Goal: Task Accomplishment & Management: Complete application form

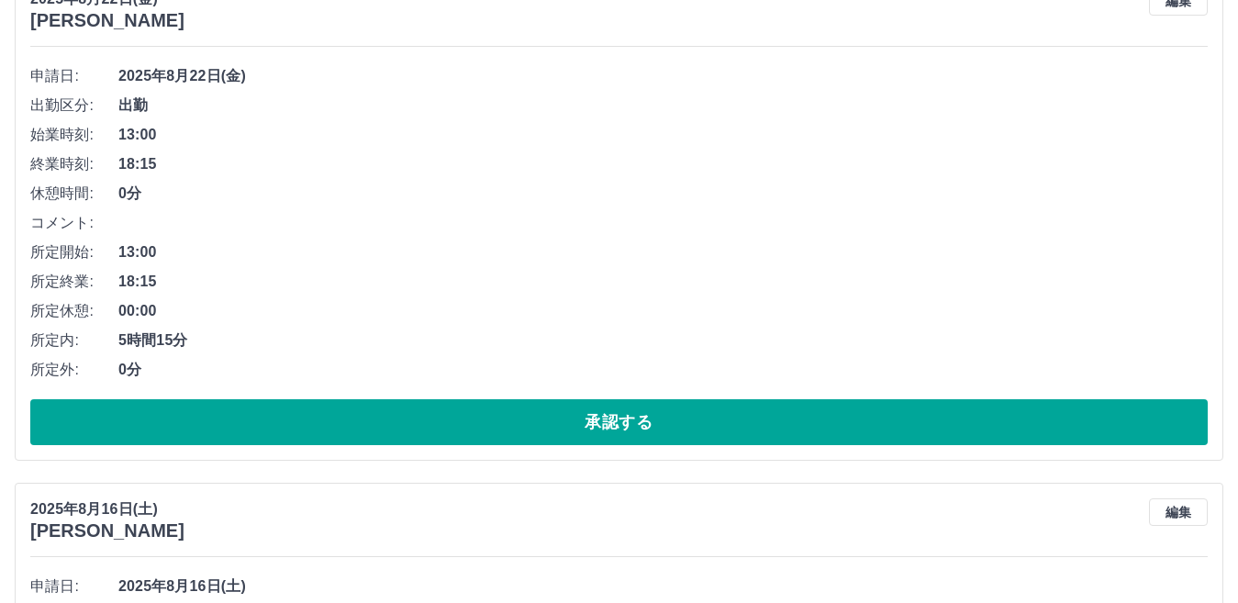
scroll to position [6245, 0]
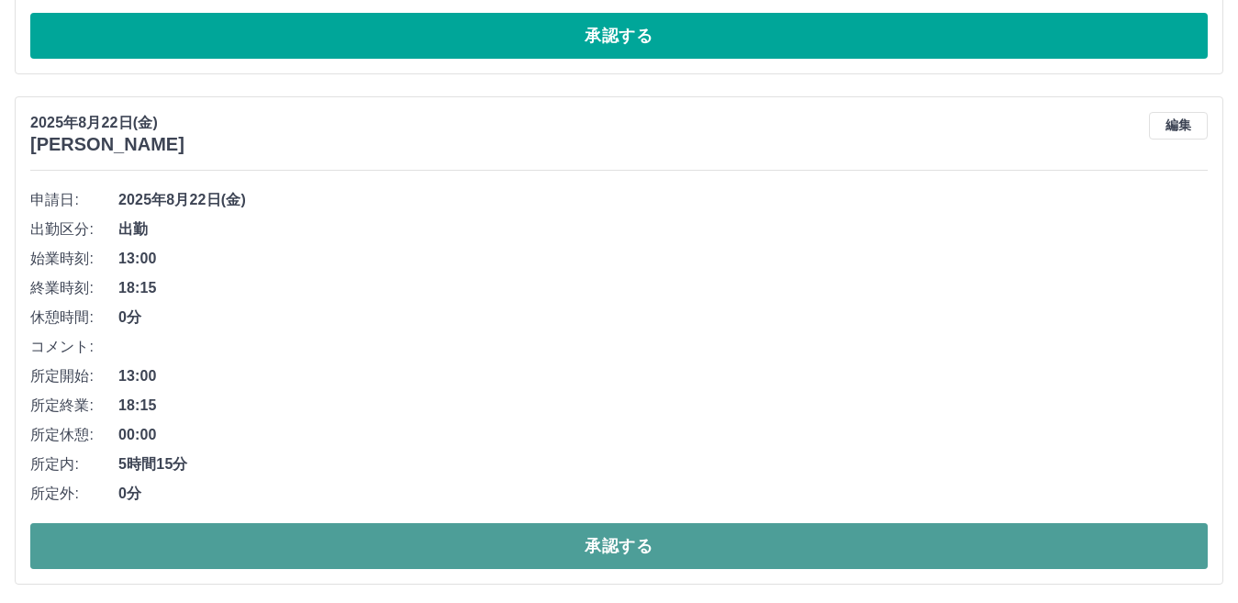
click at [685, 534] on button "承認する" at bounding box center [618, 546] width 1177 height 46
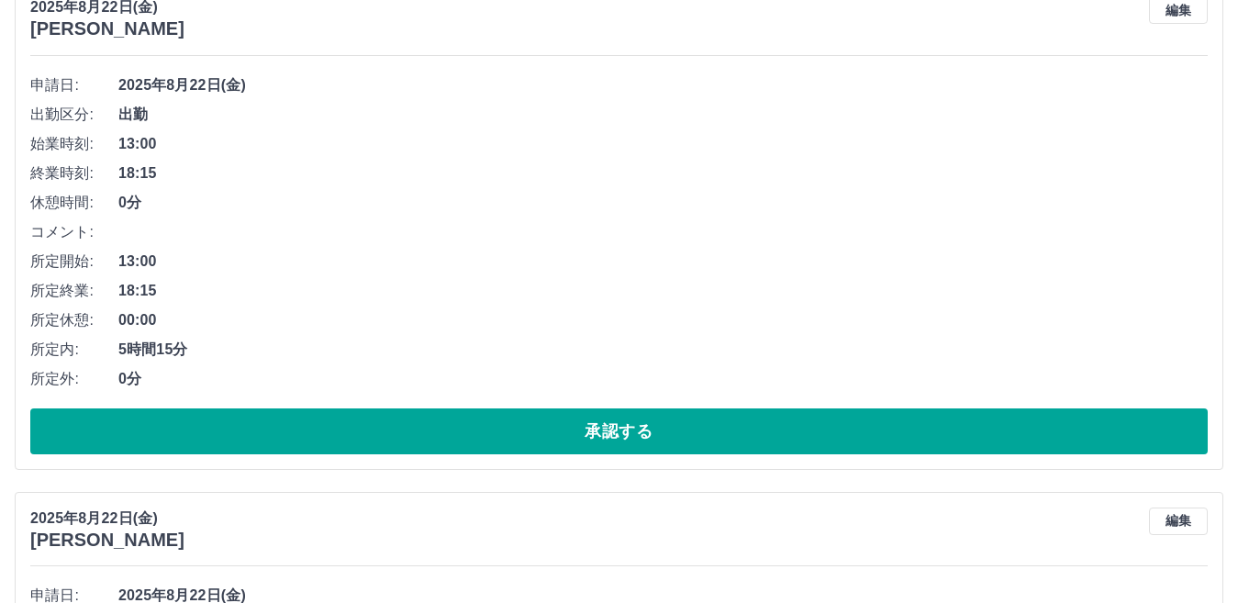
scroll to position [4227, 0]
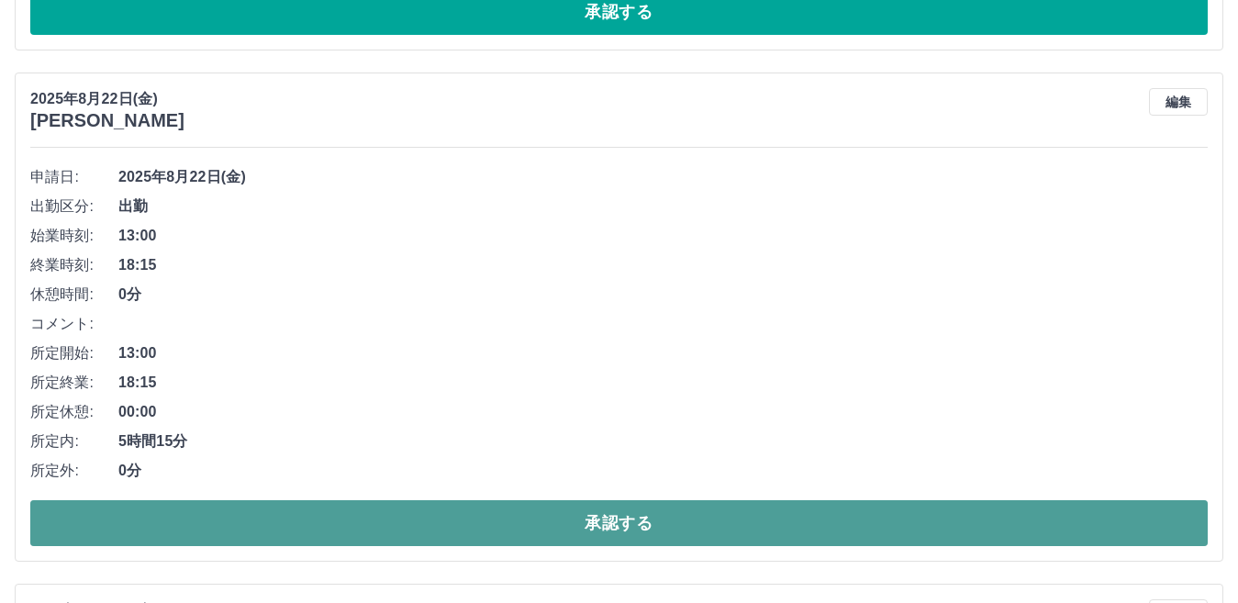
click at [716, 520] on button "承認する" at bounding box center [618, 523] width 1177 height 46
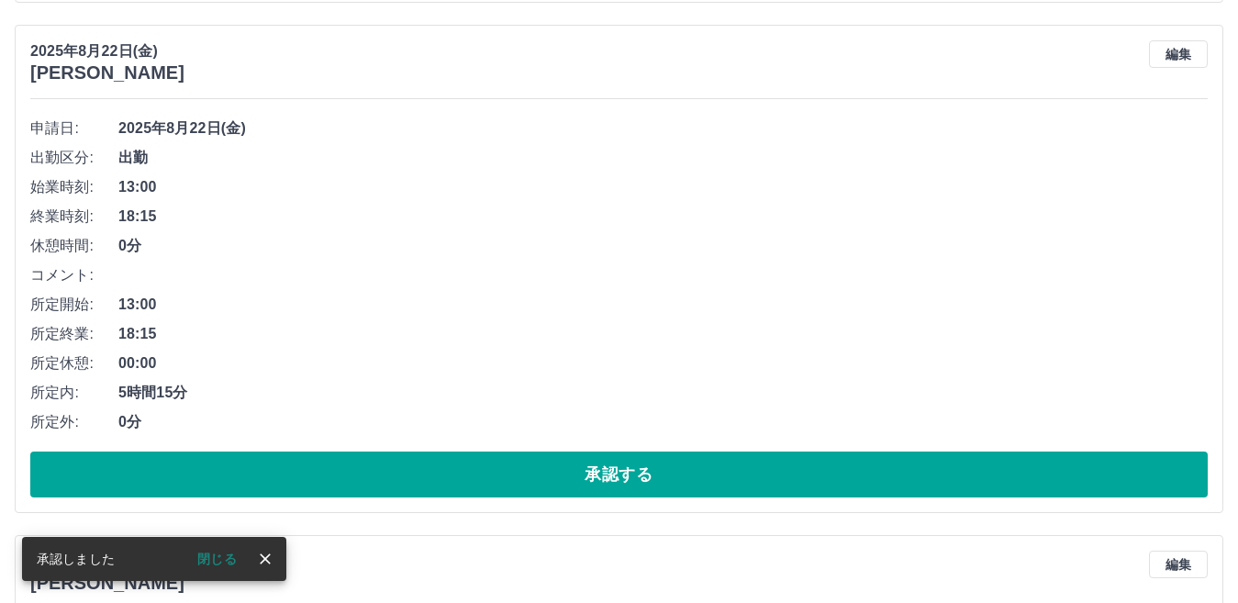
scroll to position [3768, 0]
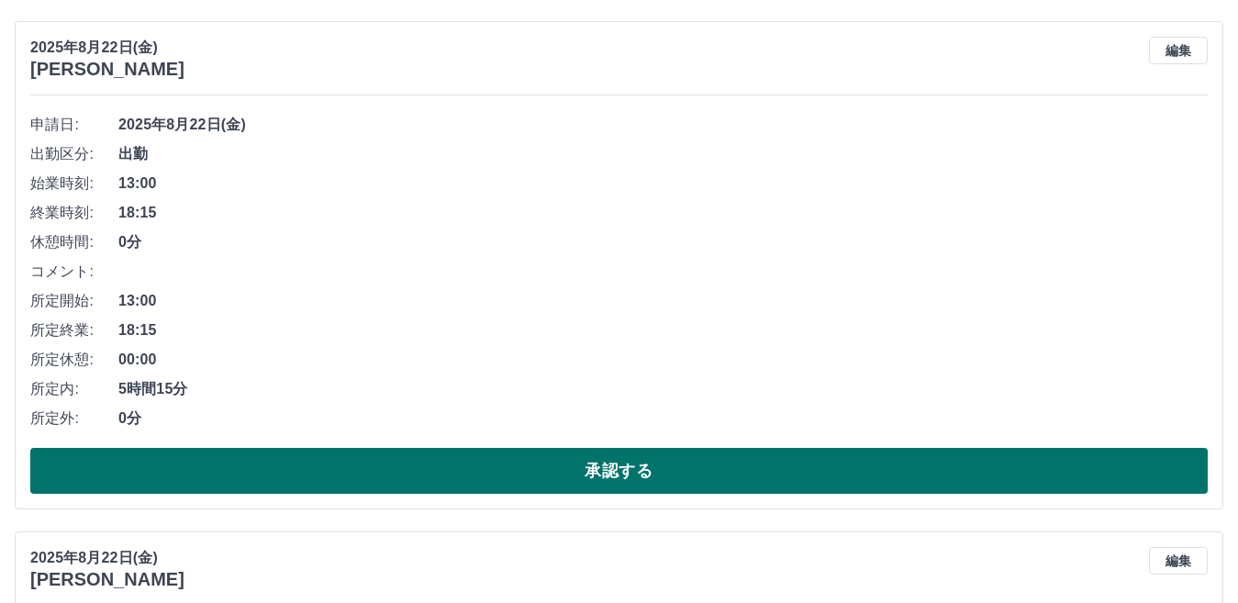
click at [716, 472] on button "承認する" at bounding box center [618, 471] width 1177 height 46
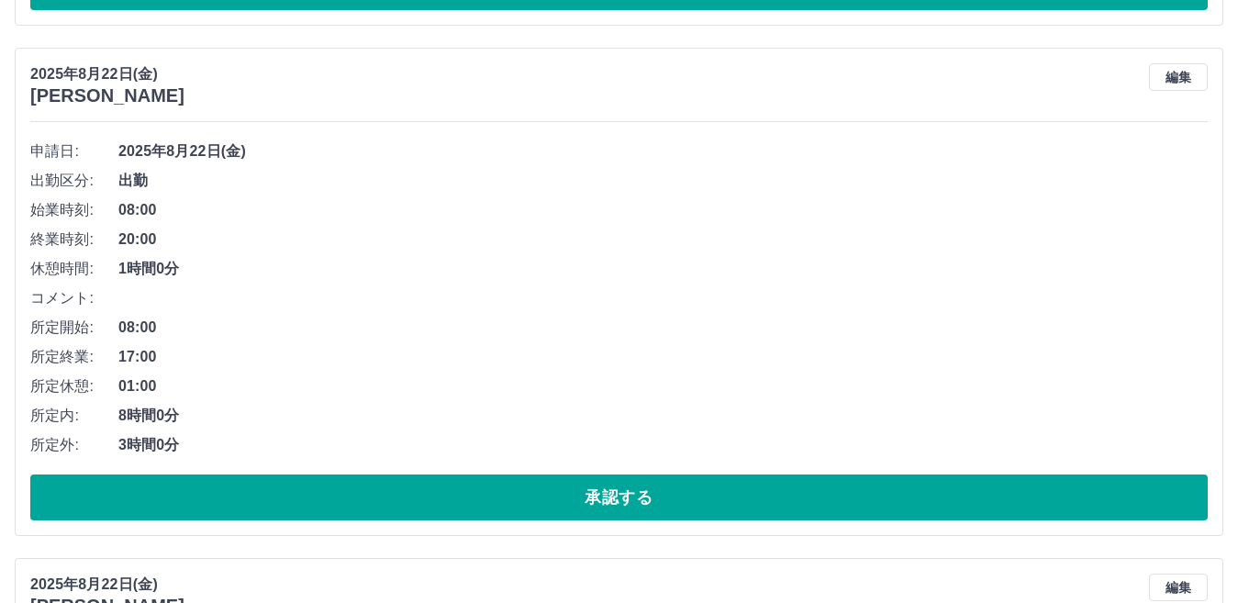
scroll to position [2208, 0]
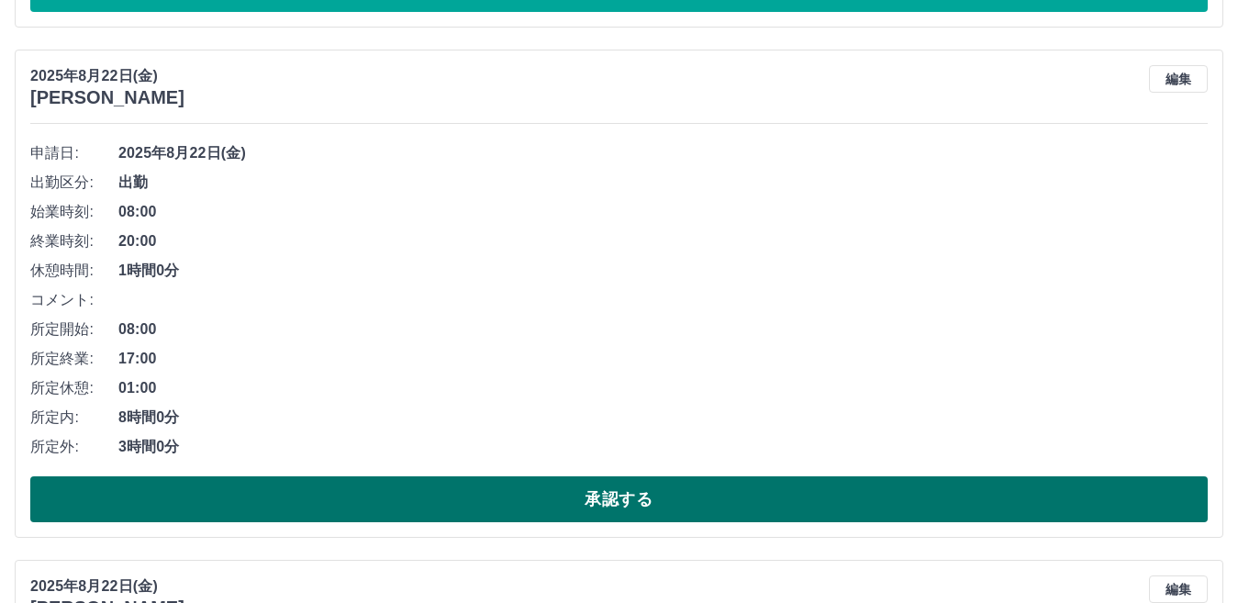
click at [713, 480] on button "承認する" at bounding box center [618, 499] width 1177 height 46
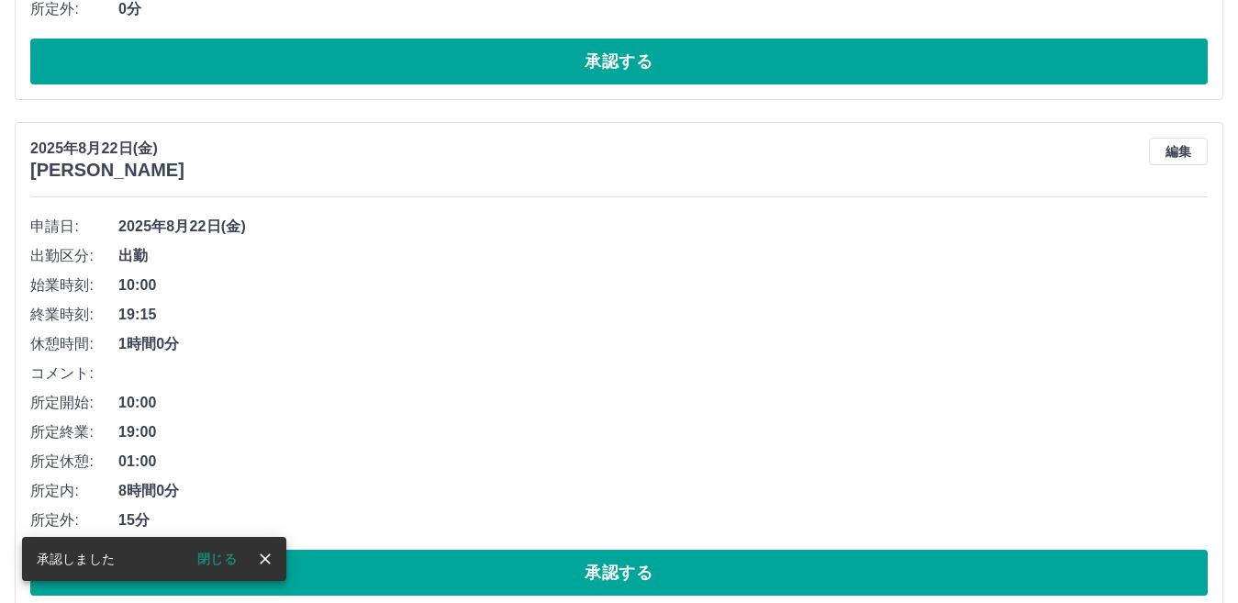
scroll to position [1107, 0]
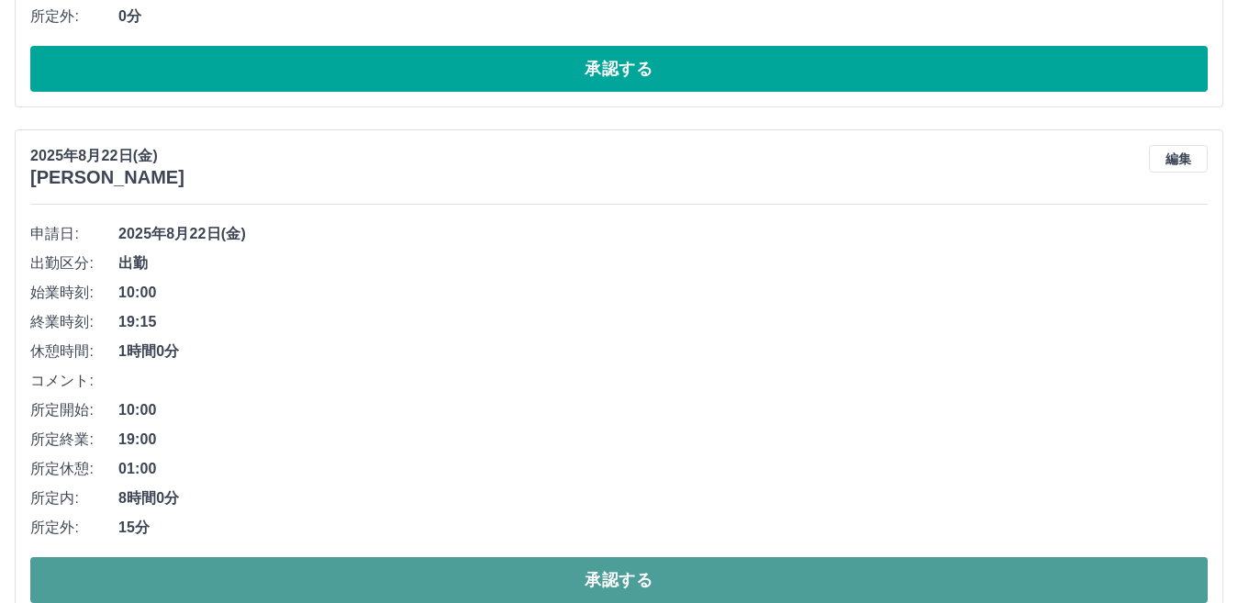
click at [673, 578] on button "承認する" at bounding box center [618, 580] width 1177 height 46
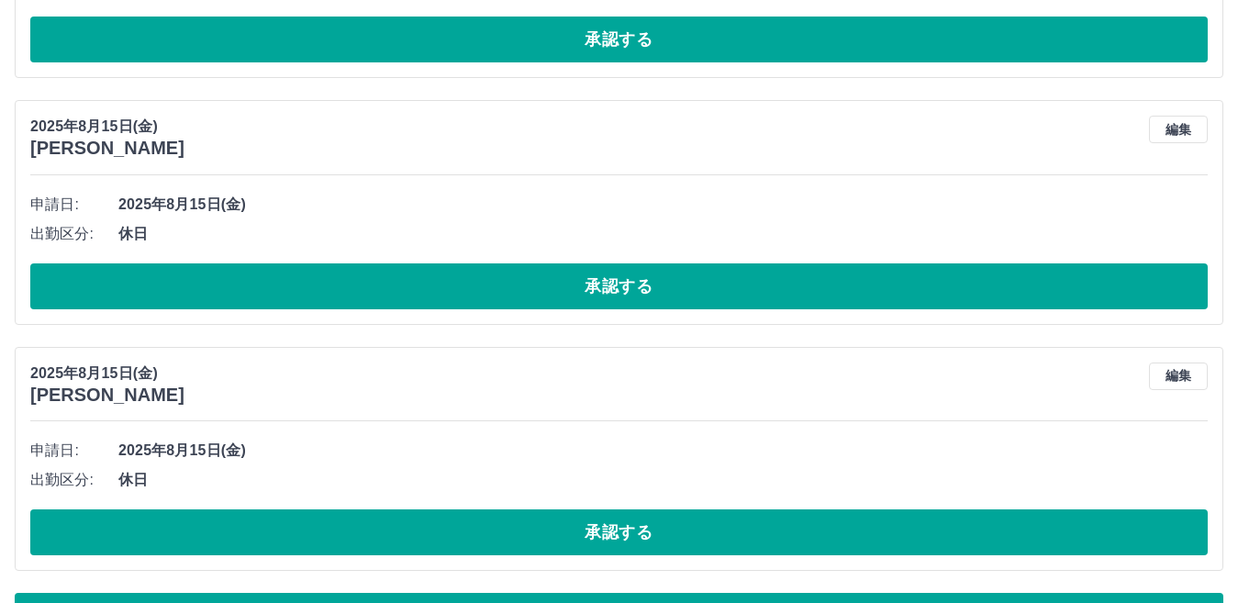
scroll to position [7951, 0]
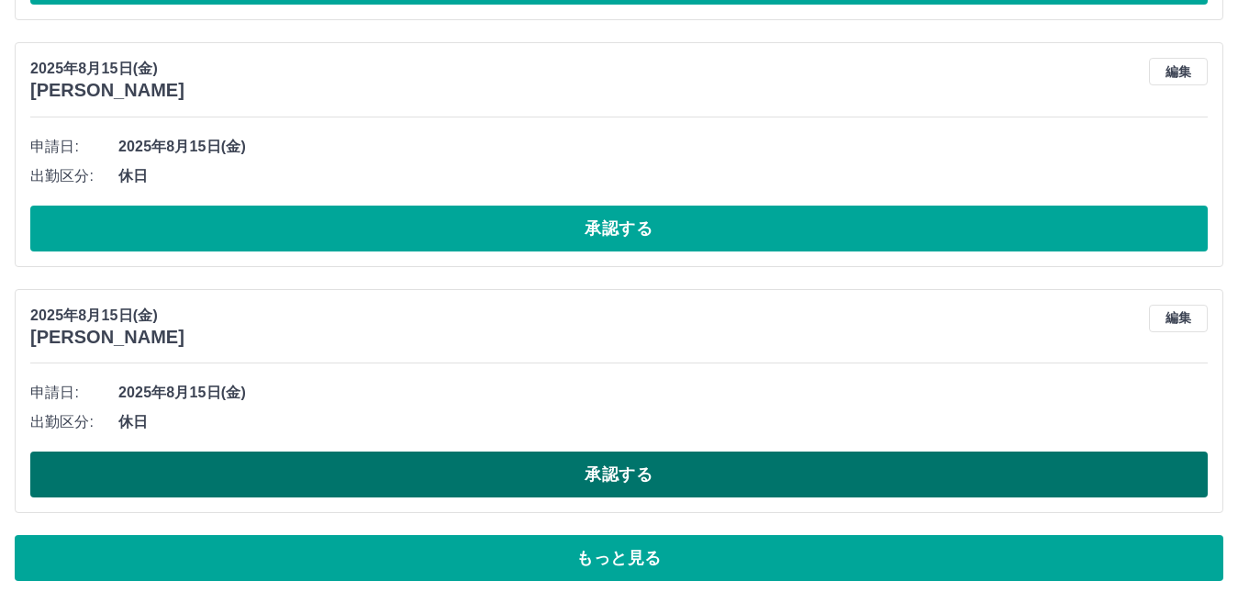
click at [679, 470] on button "承認する" at bounding box center [618, 474] width 1177 height 46
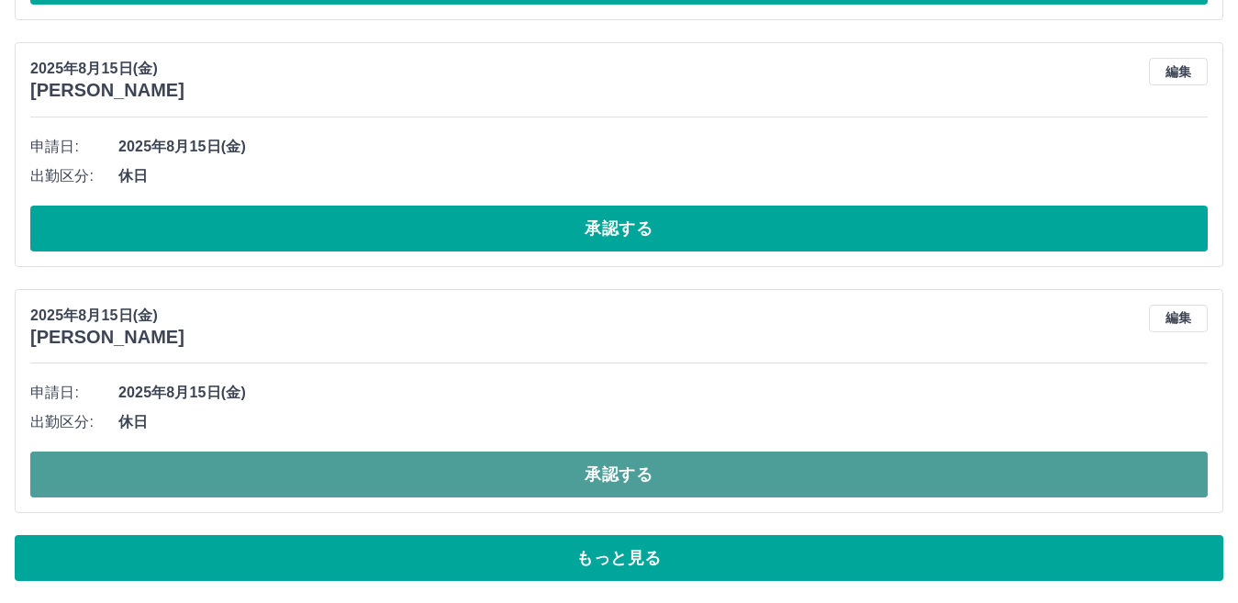
click at [672, 462] on button "承認する" at bounding box center [618, 474] width 1177 height 46
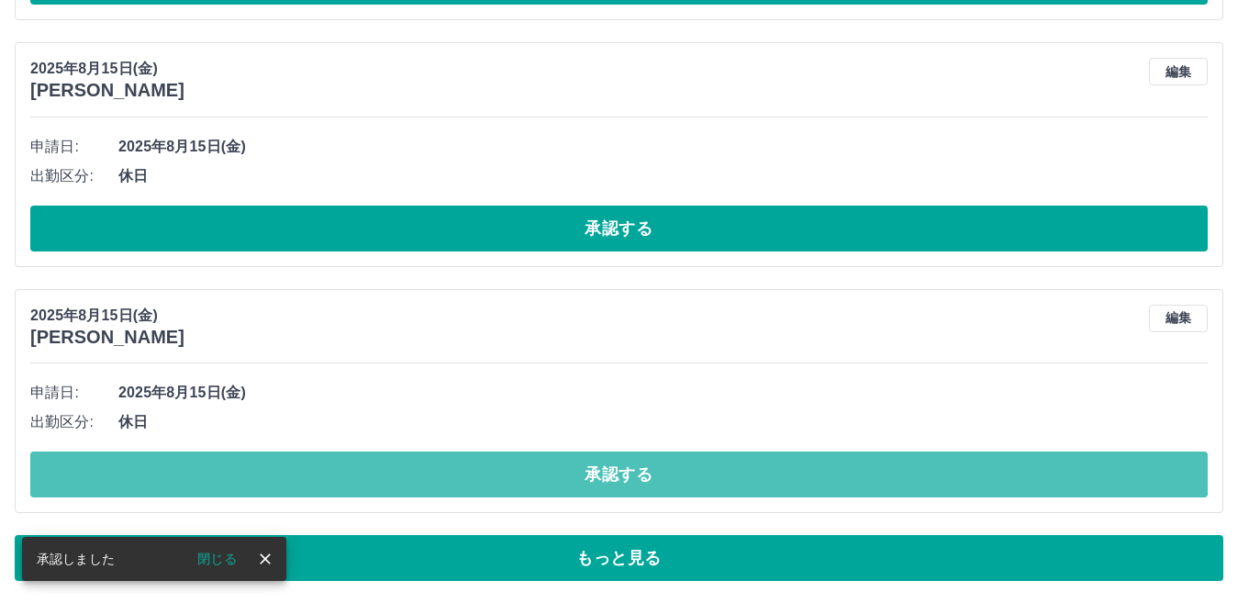
click at [672, 462] on button "承認する" at bounding box center [618, 474] width 1177 height 46
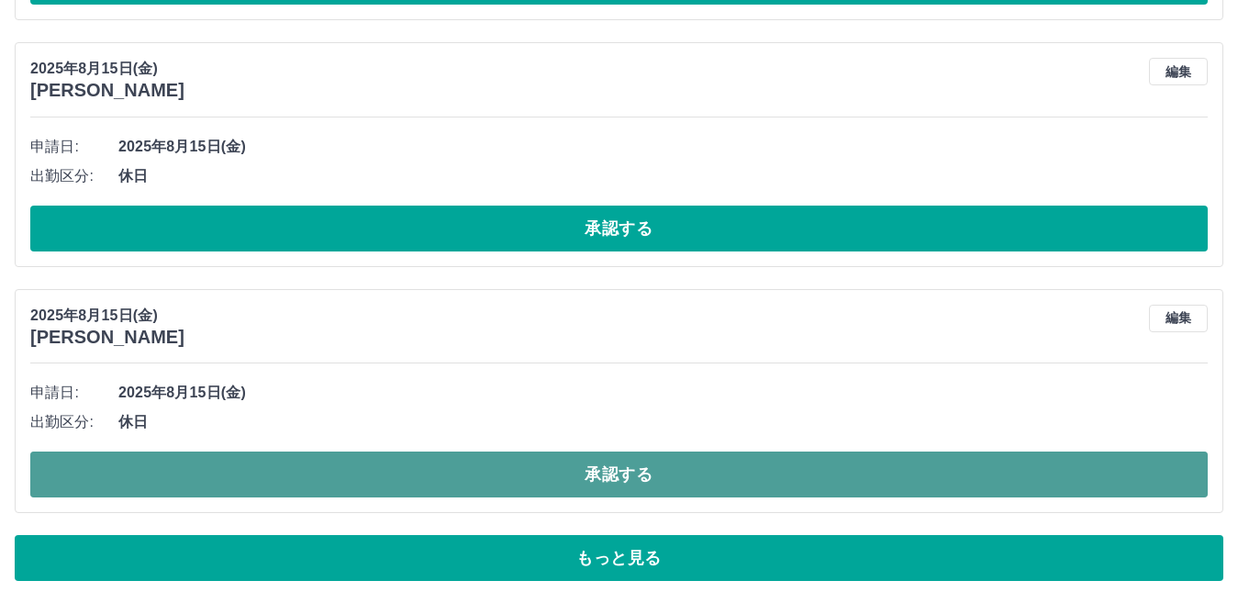
click at [672, 463] on button "承認する" at bounding box center [618, 474] width 1177 height 46
click at [680, 472] on button "承認する" at bounding box center [618, 474] width 1177 height 46
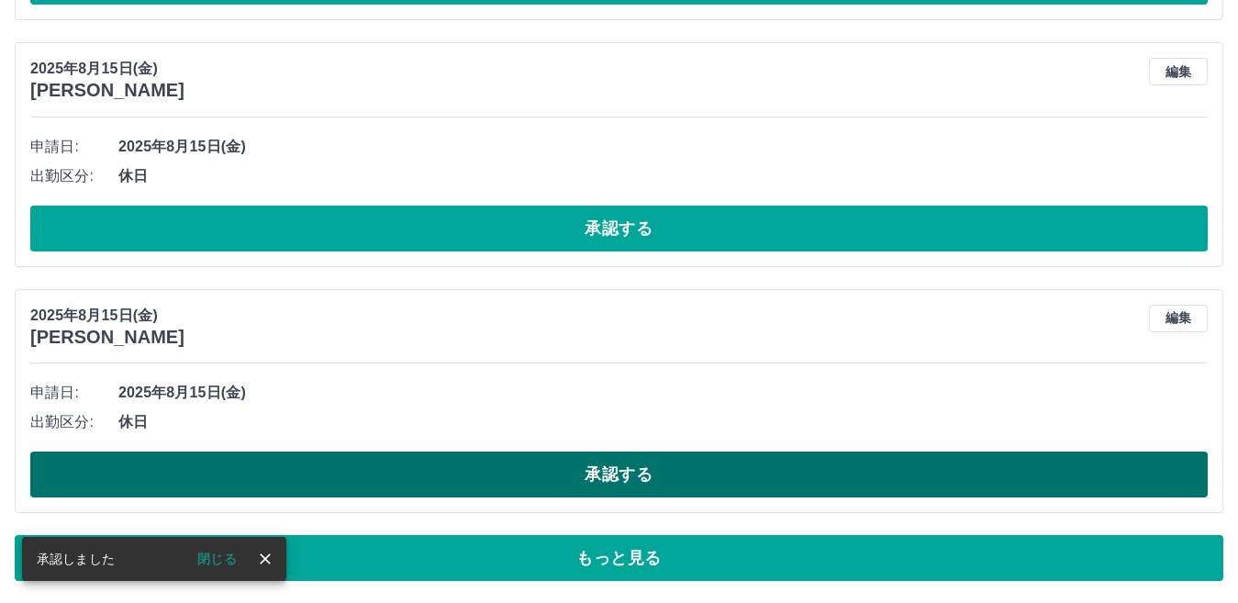
click at [672, 475] on button "承認する" at bounding box center [618, 474] width 1177 height 46
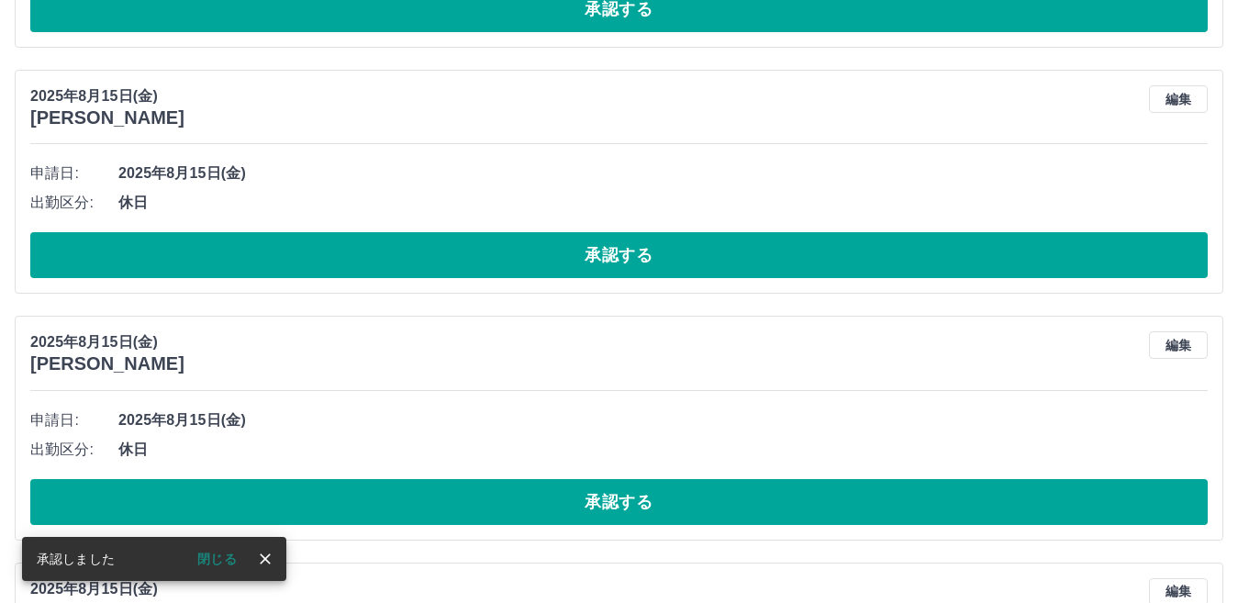
scroll to position [7584, 0]
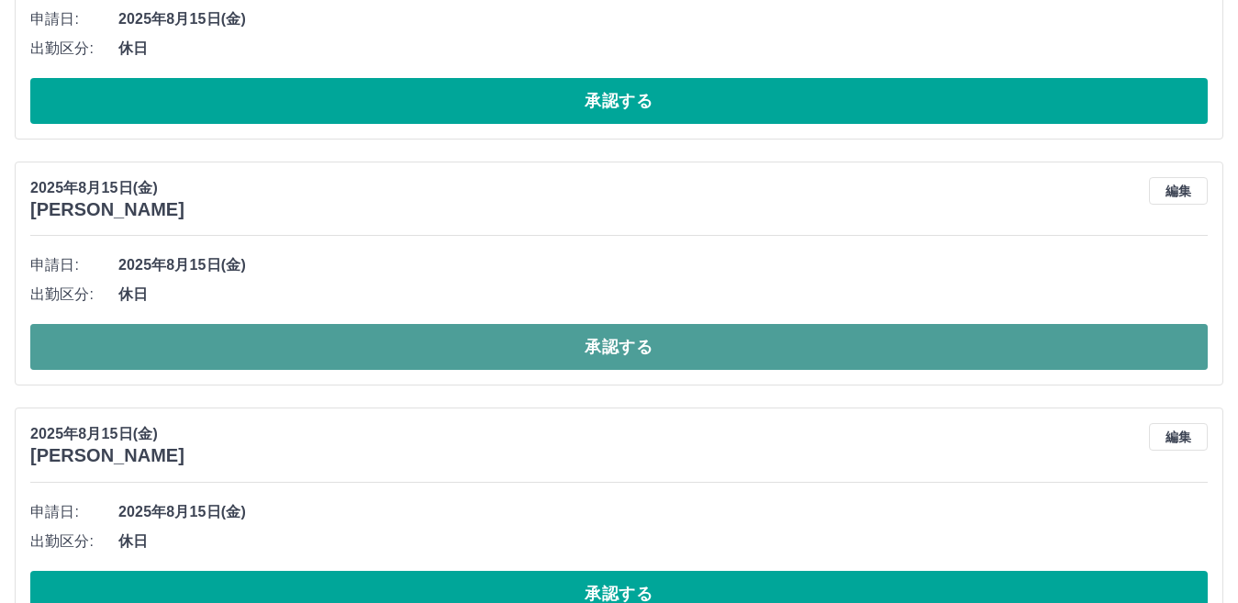
click at [622, 339] on button "承認する" at bounding box center [618, 347] width 1177 height 46
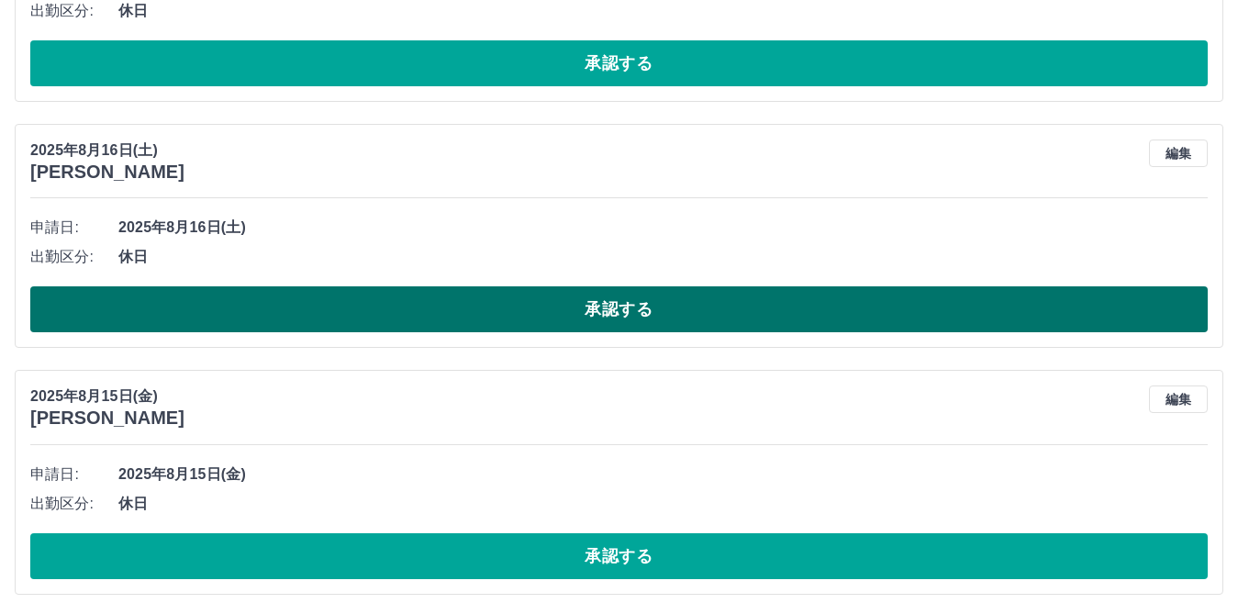
scroll to position [6850, 0]
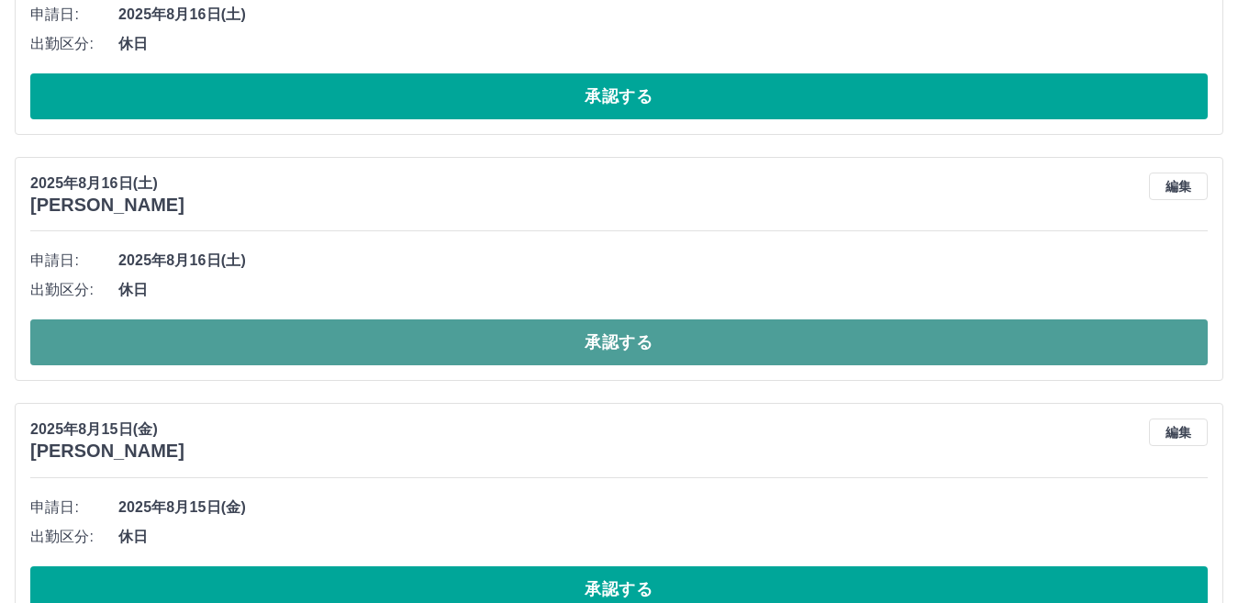
click at [637, 349] on button "承認する" at bounding box center [618, 342] width 1177 height 46
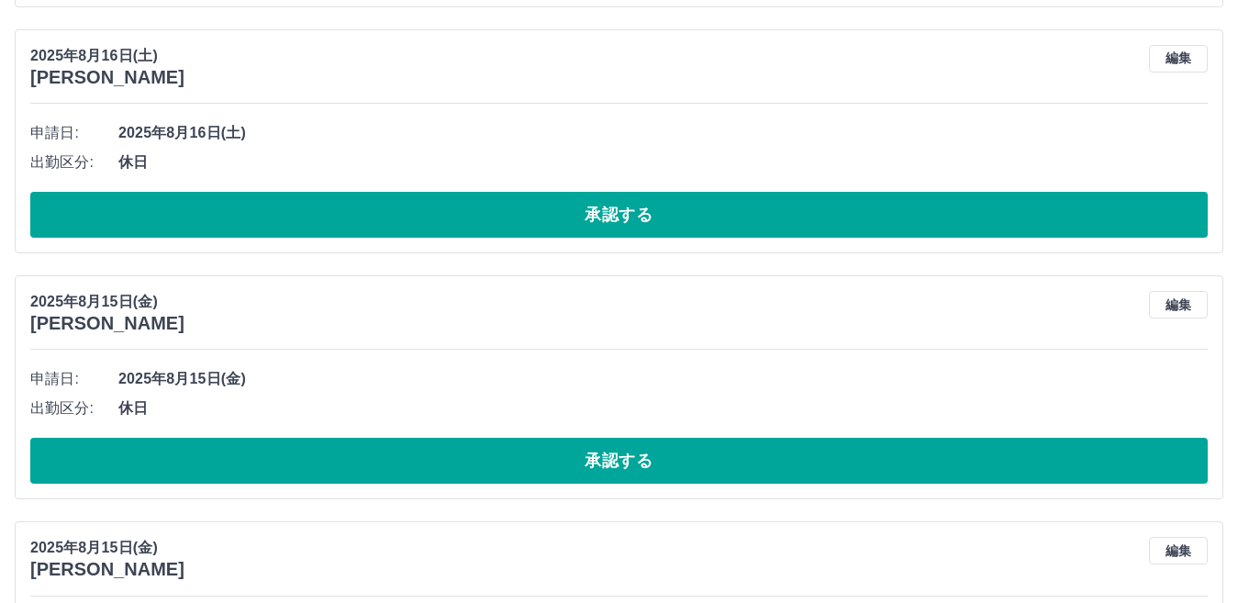
scroll to position [6667, 0]
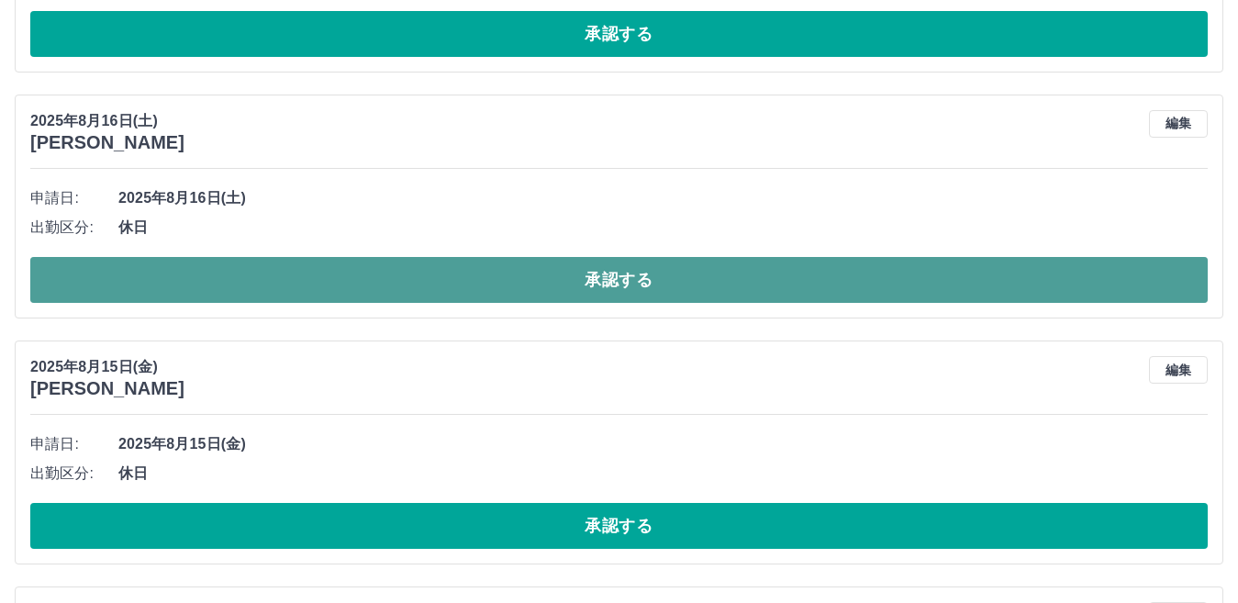
click at [639, 278] on button "承認する" at bounding box center [618, 280] width 1177 height 46
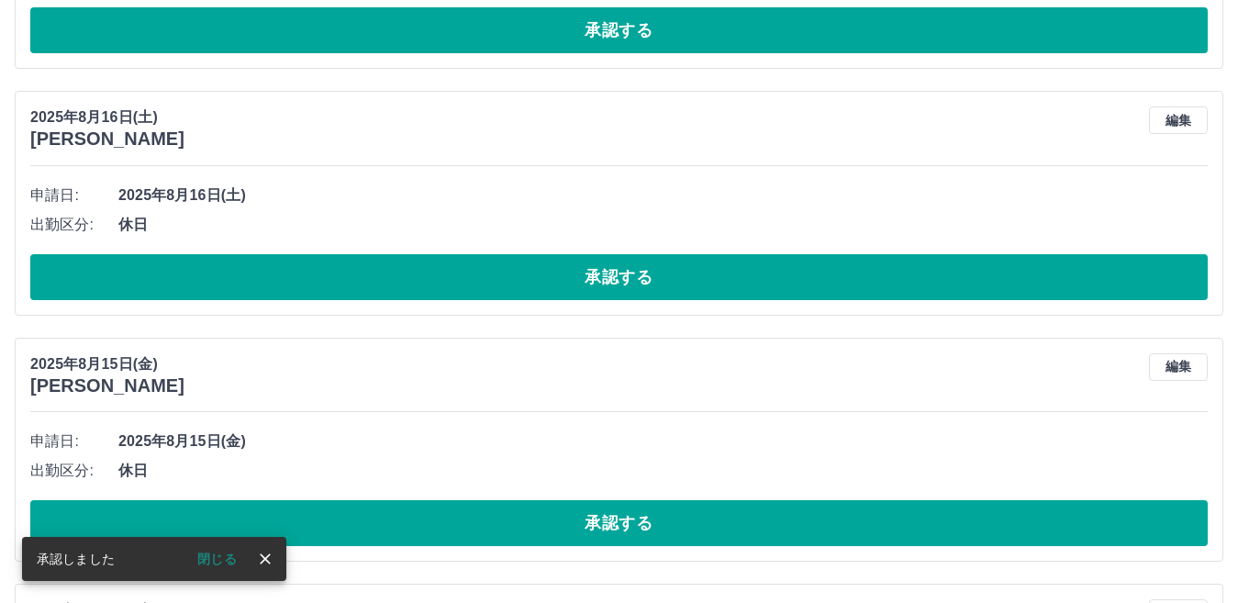
scroll to position [6392, 0]
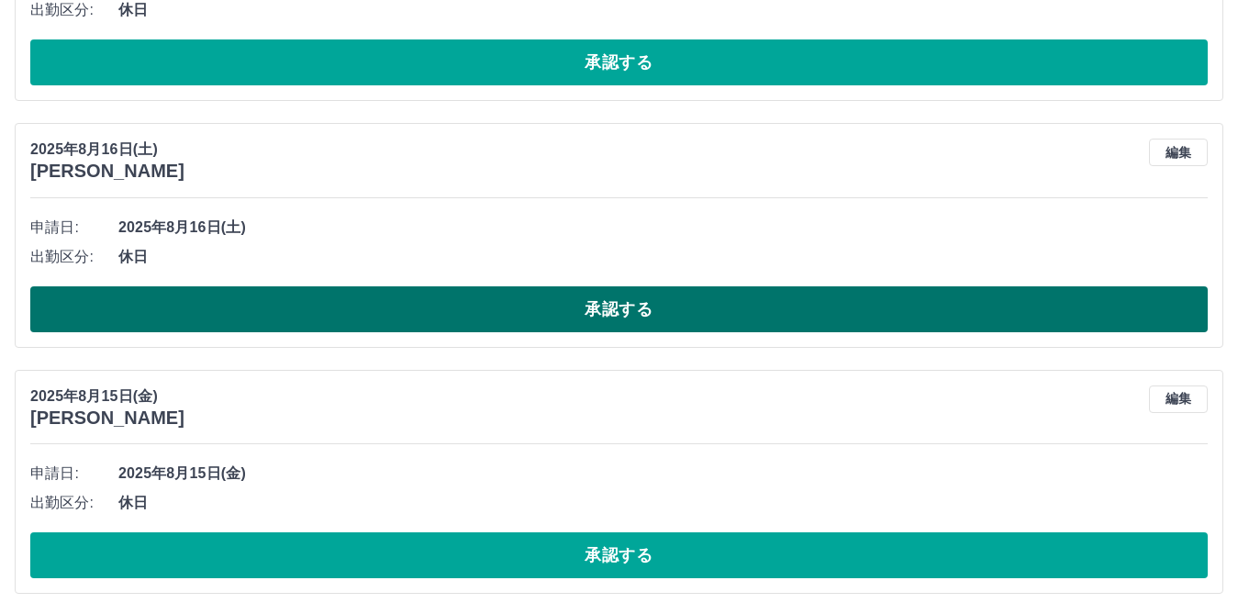
click at [687, 308] on button "承認する" at bounding box center [618, 309] width 1177 height 46
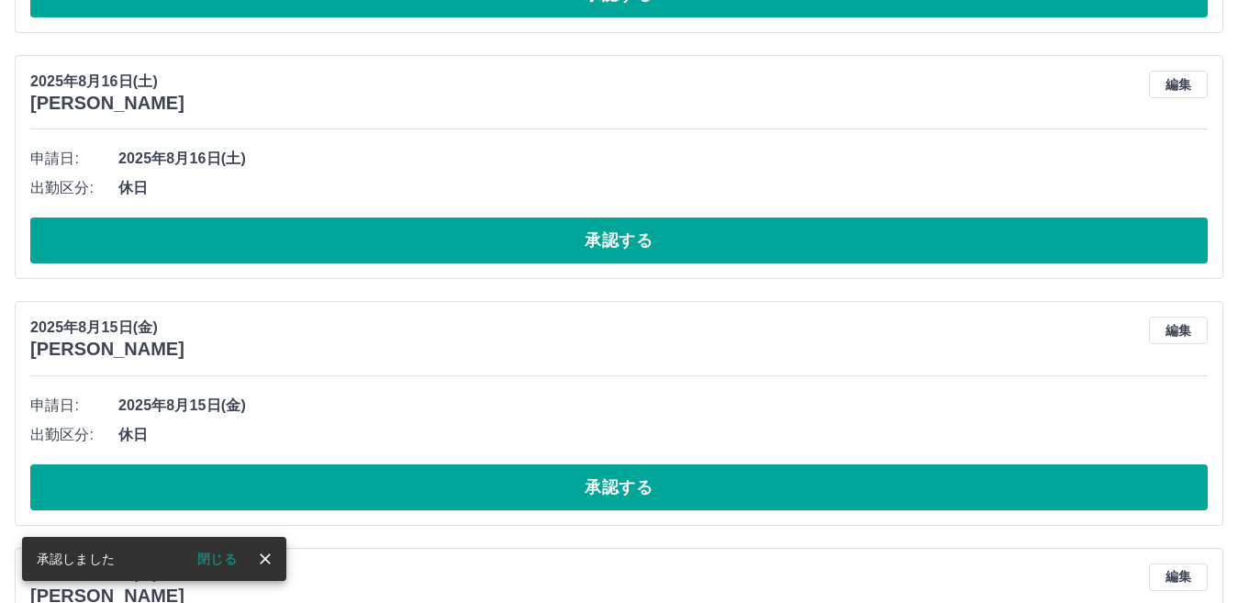
scroll to position [6208, 0]
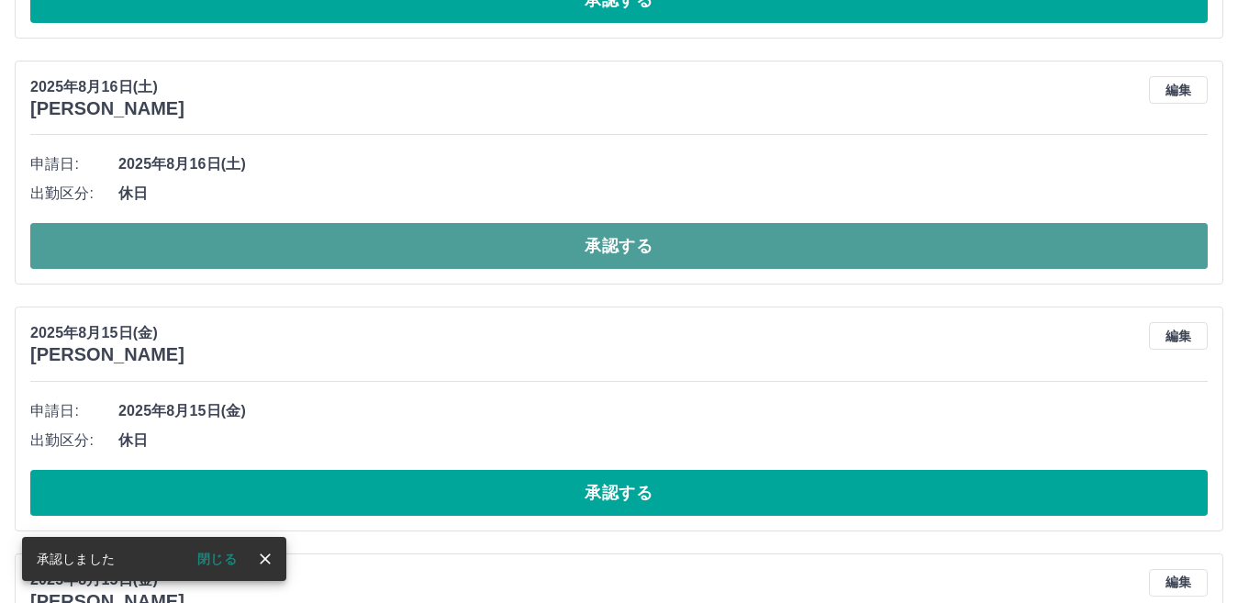
click at [696, 255] on button "承認する" at bounding box center [618, 246] width 1177 height 46
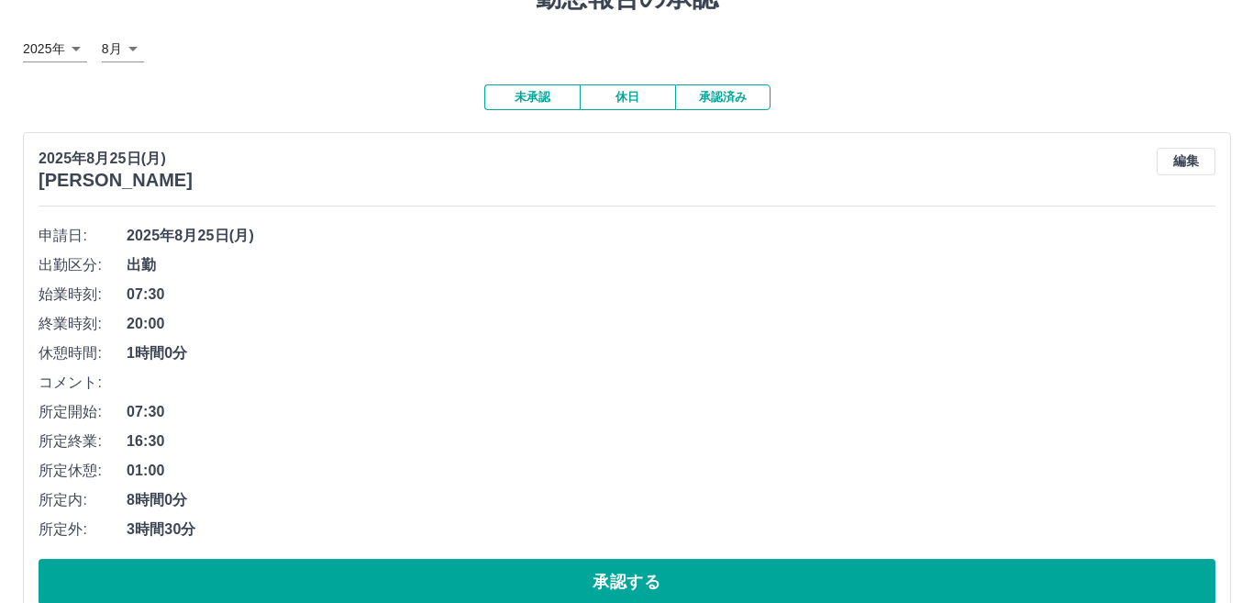
scroll to position [0, 0]
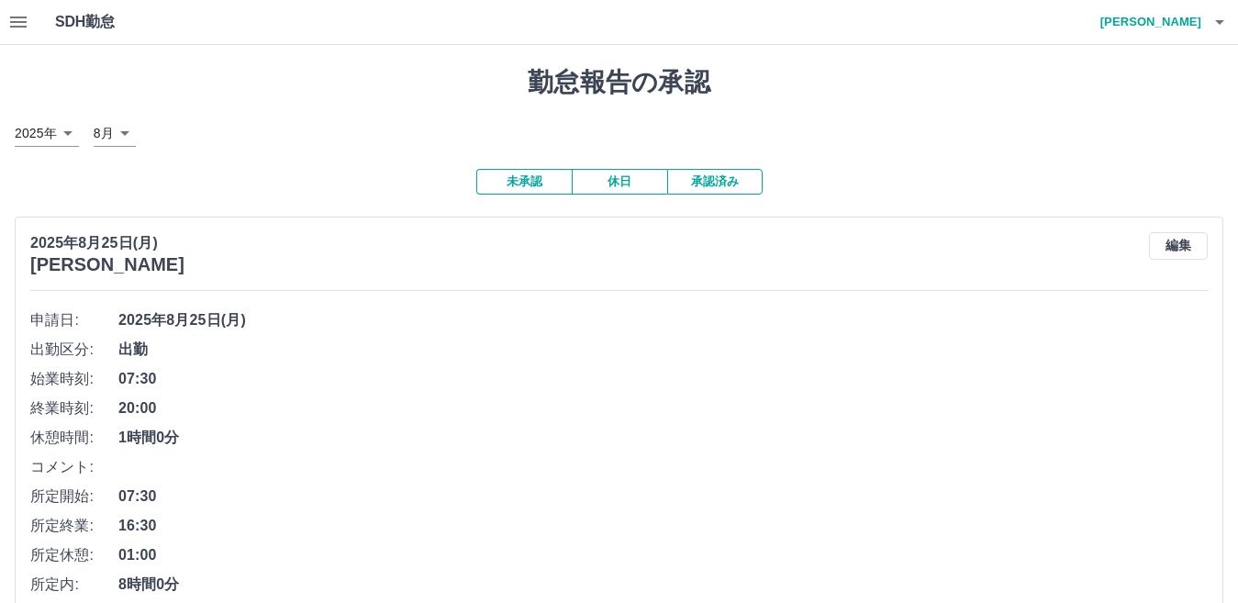
click at [1220, 17] on icon "button" at bounding box center [1219, 22] width 22 height 22
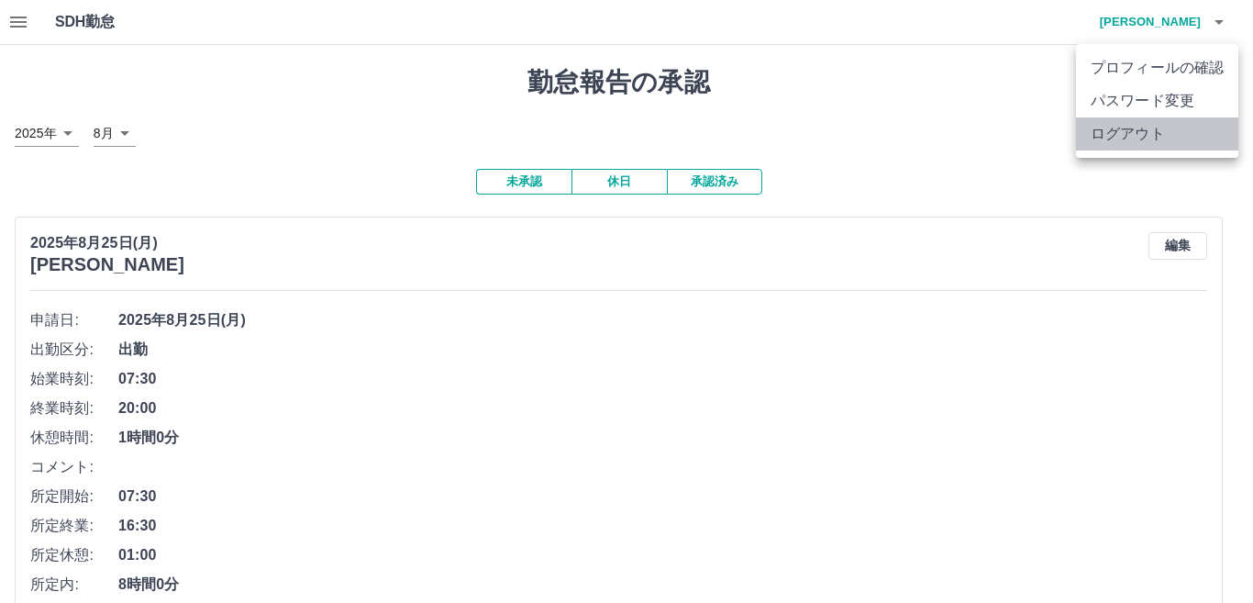
click at [1171, 129] on li "ログアウト" at bounding box center [1157, 133] width 162 height 33
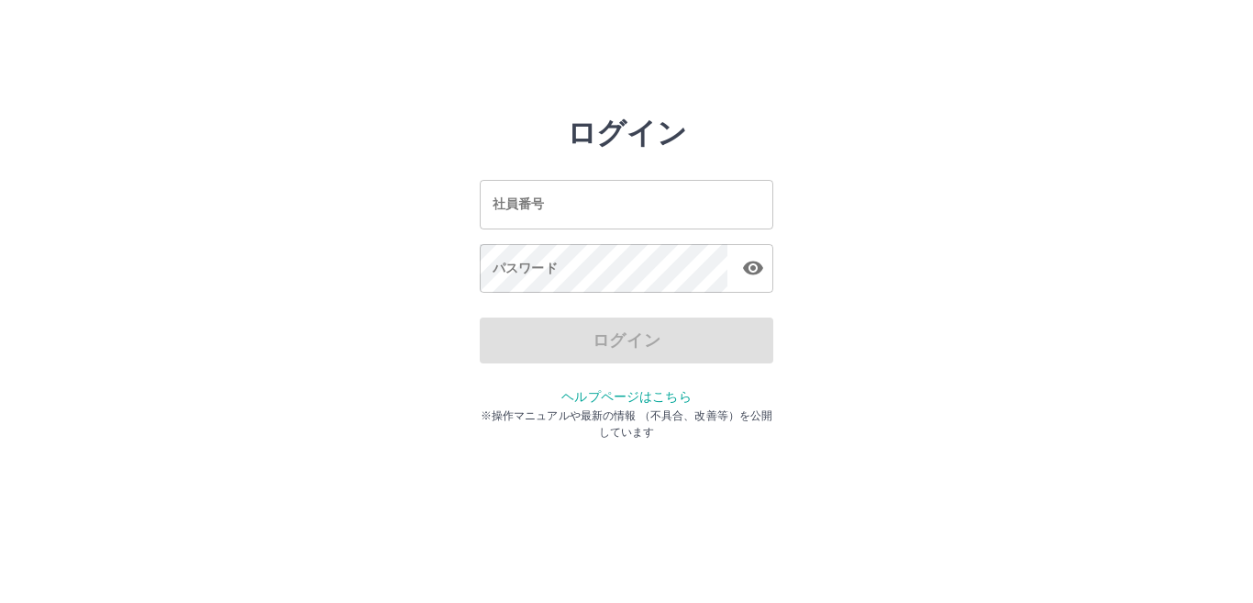
click at [742, 199] on input "社員番号" at bounding box center [627, 204] width 294 height 49
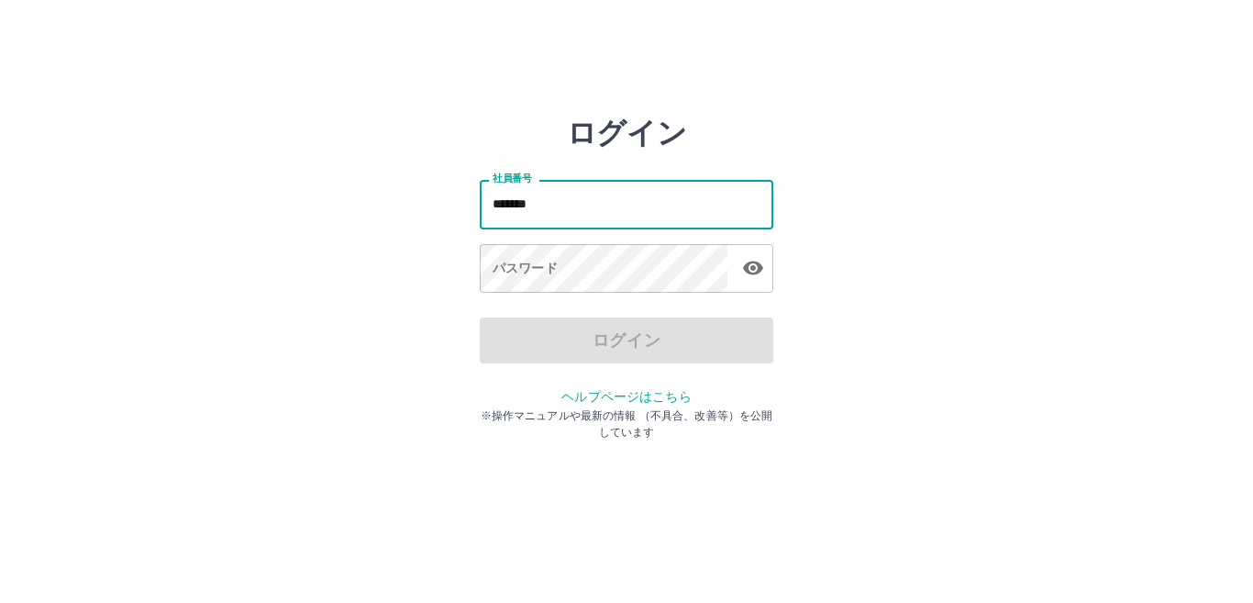
type input "*******"
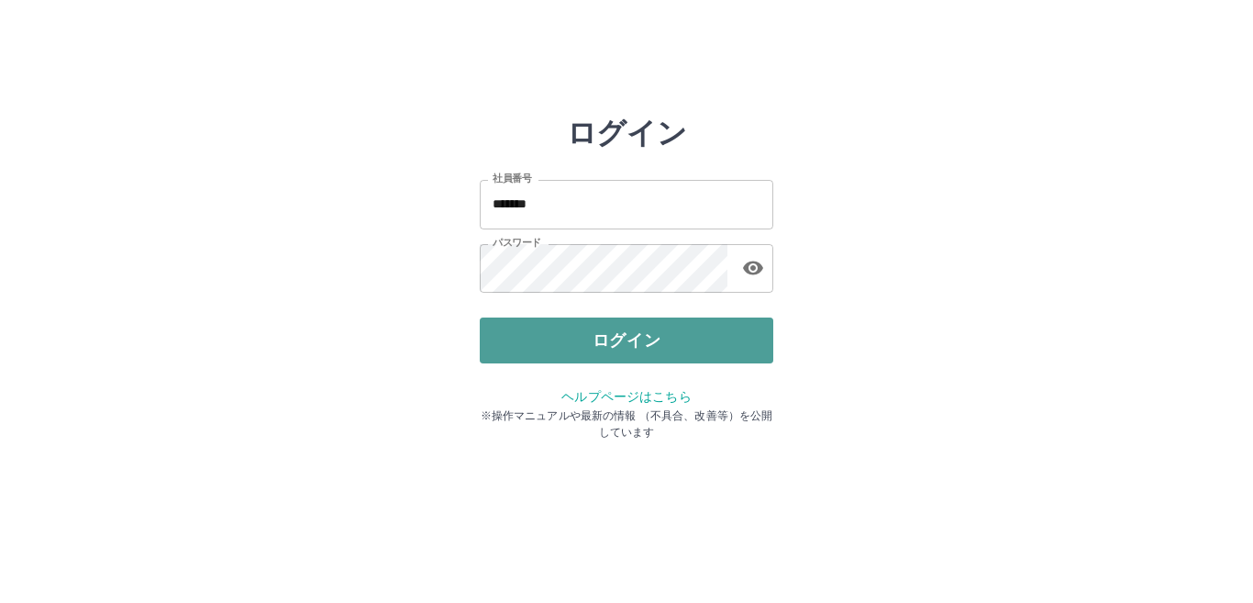
click at [713, 353] on button "ログイン" at bounding box center [627, 340] width 294 height 46
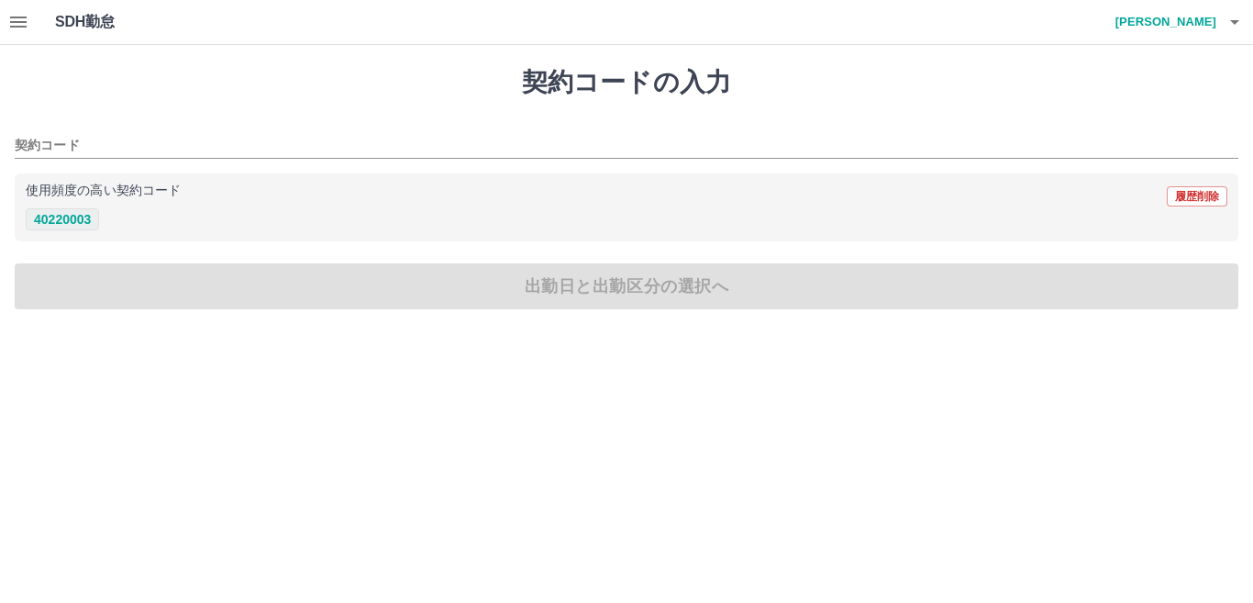
click at [64, 217] on button "40220003" at bounding box center [62, 219] width 73 height 22
type input "********"
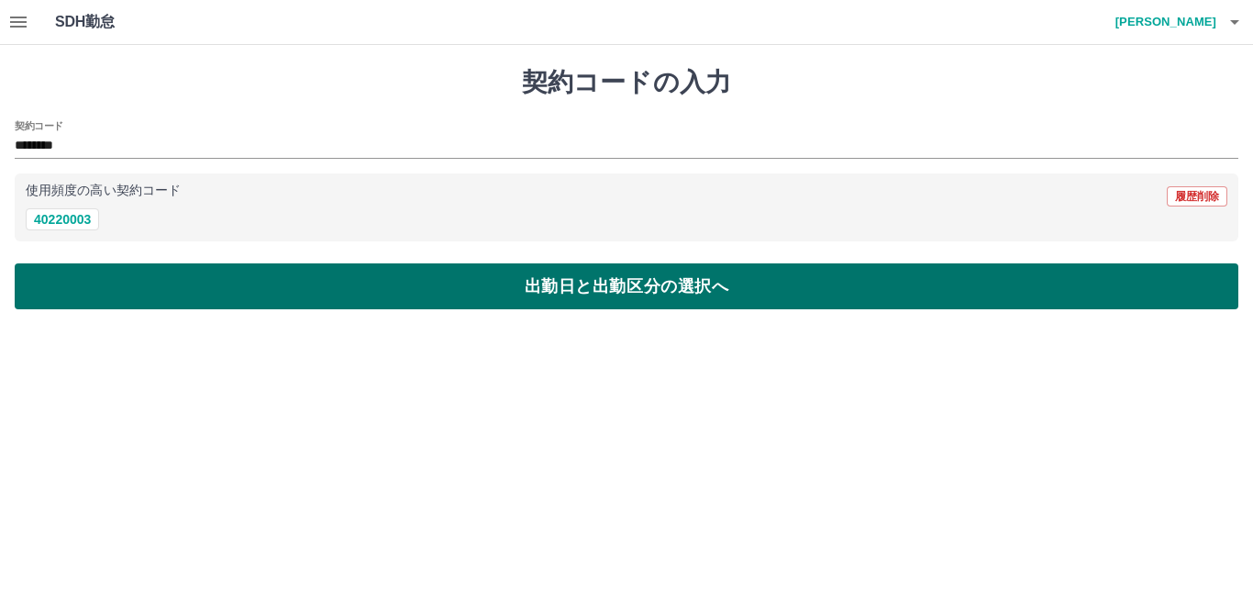
click at [150, 278] on button "出勤日と出勤区分の選択へ" at bounding box center [627, 286] width 1224 height 46
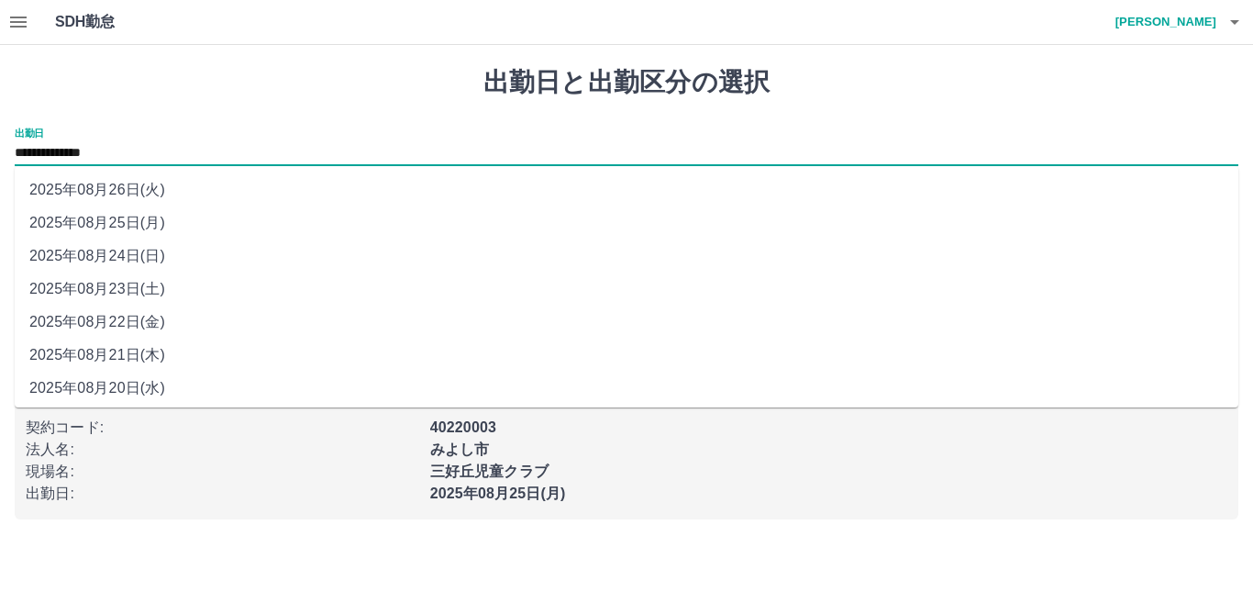
click at [116, 152] on input "**********" at bounding box center [627, 153] width 1224 height 23
click at [130, 315] on li "2025年08月22日(金)" at bounding box center [627, 322] width 1224 height 33
type input "**********"
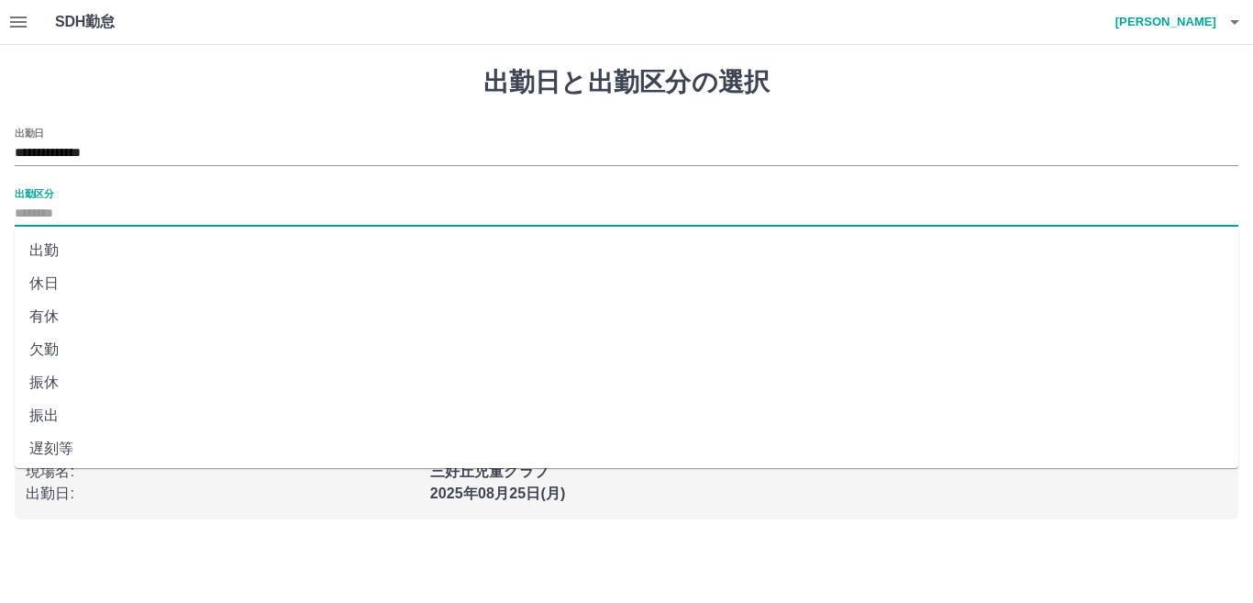
click at [61, 207] on input "出勤区分" at bounding box center [627, 214] width 1224 height 23
click at [50, 249] on li "出勤" at bounding box center [627, 250] width 1224 height 33
type input "**"
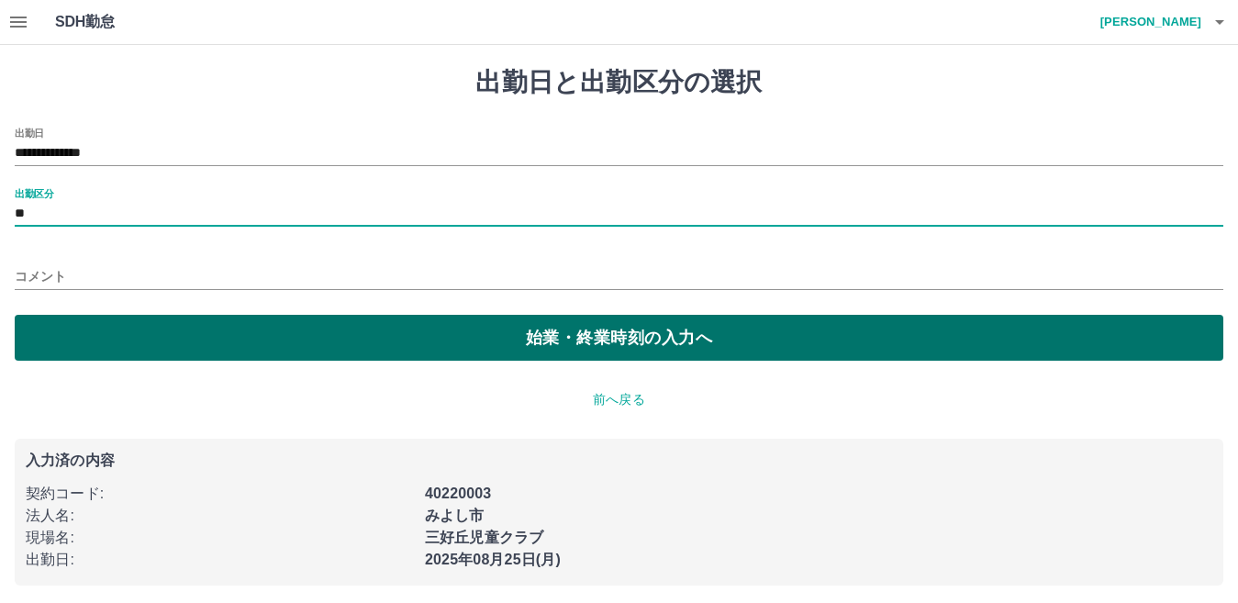
click at [415, 350] on button "始業・終業時刻の入力へ" at bounding box center [619, 338] width 1208 height 46
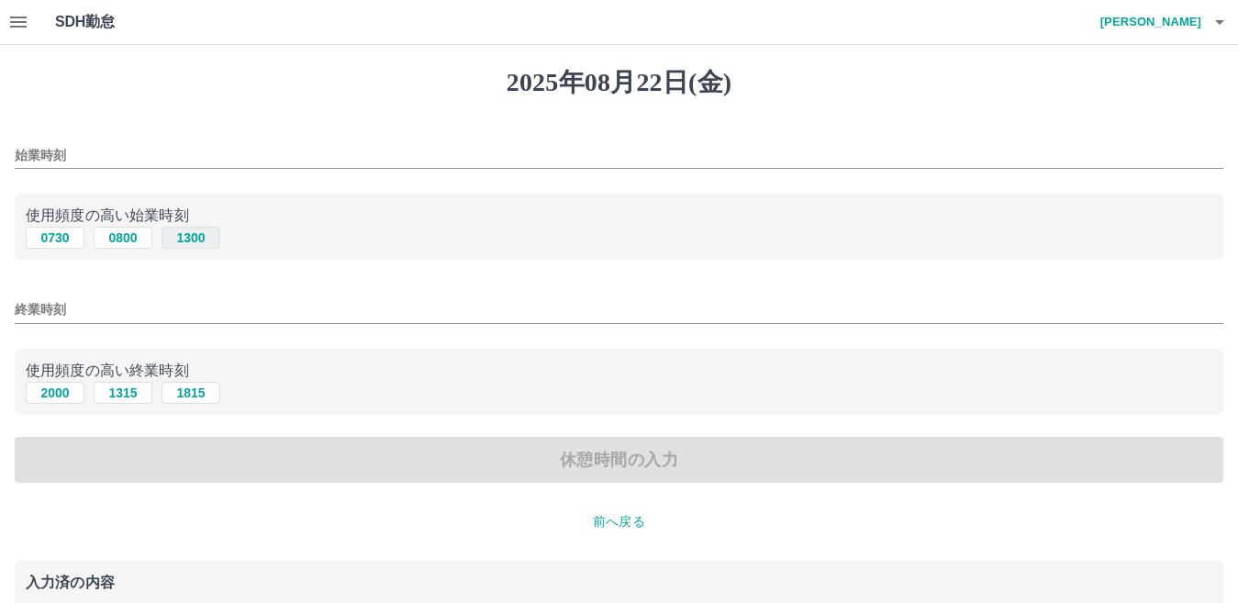
click at [182, 236] on button "1300" at bounding box center [190, 238] width 59 height 22
type input "****"
click at [197, 387] on button "1815" at bounding box center [190, 393] width 59 height 22
type input "****"
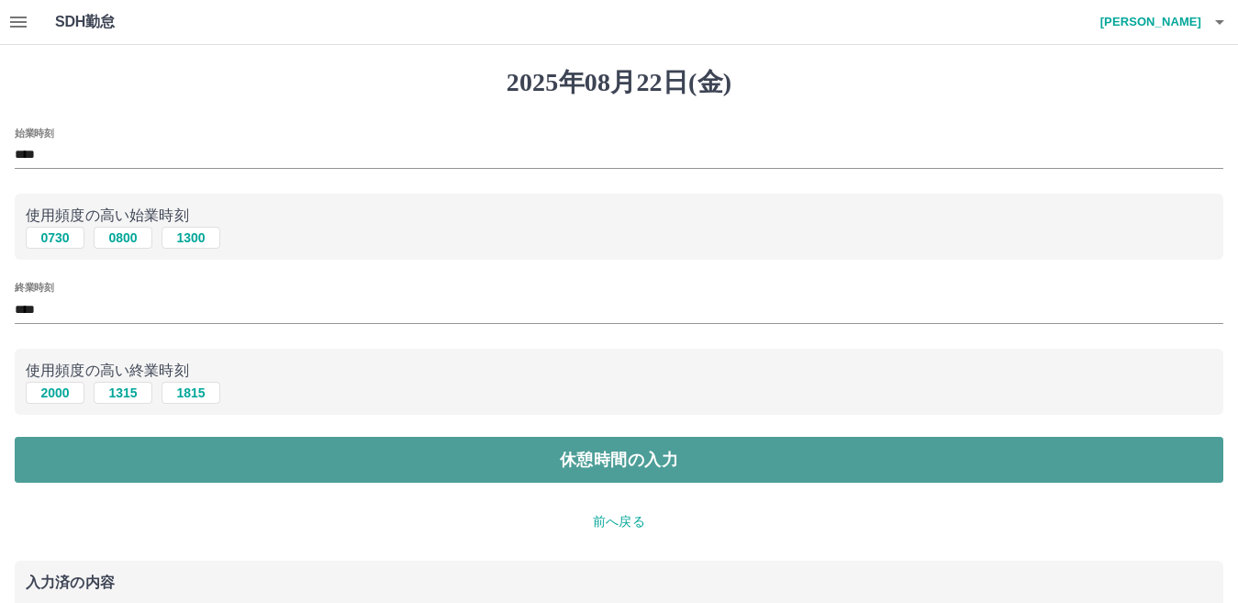
click at [661, 467] on button "休憩時間の入力" at bounding box center [619, 460] width 1208 height 46
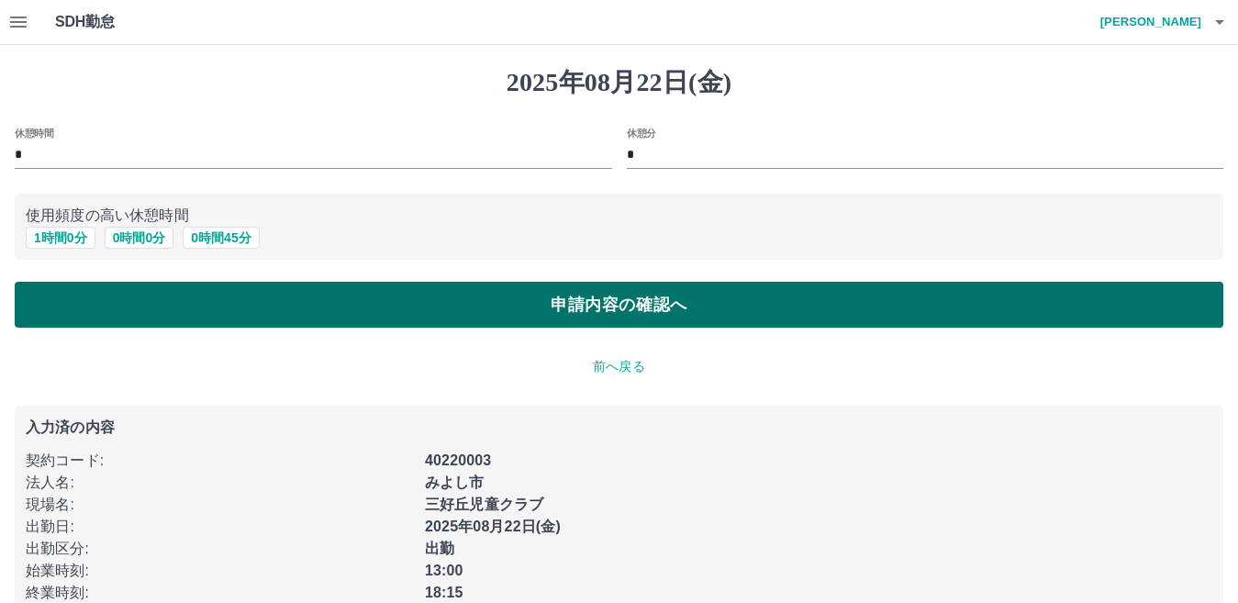
click at [557, 304] on button "申請内容の確認へ" at bounding box center [619, 305] width 1208 height 46
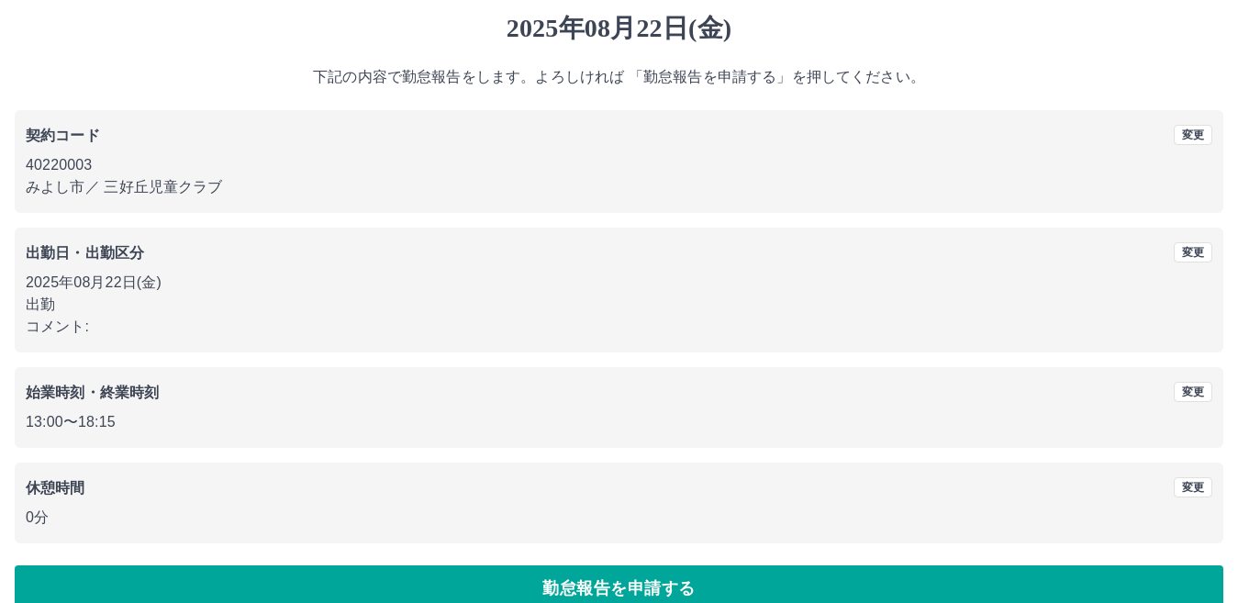
scroll to position [84, 0]
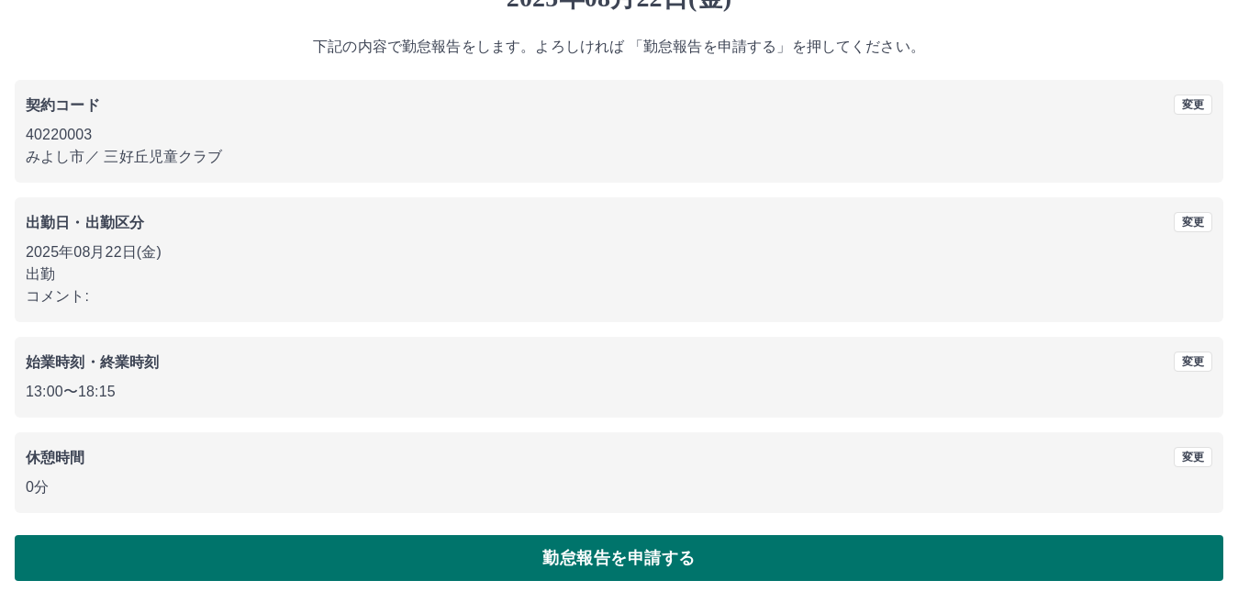
click at [678, 553] on button "勤怠報告を申請する" at bounding box center [619, 558] width 1208 height 46
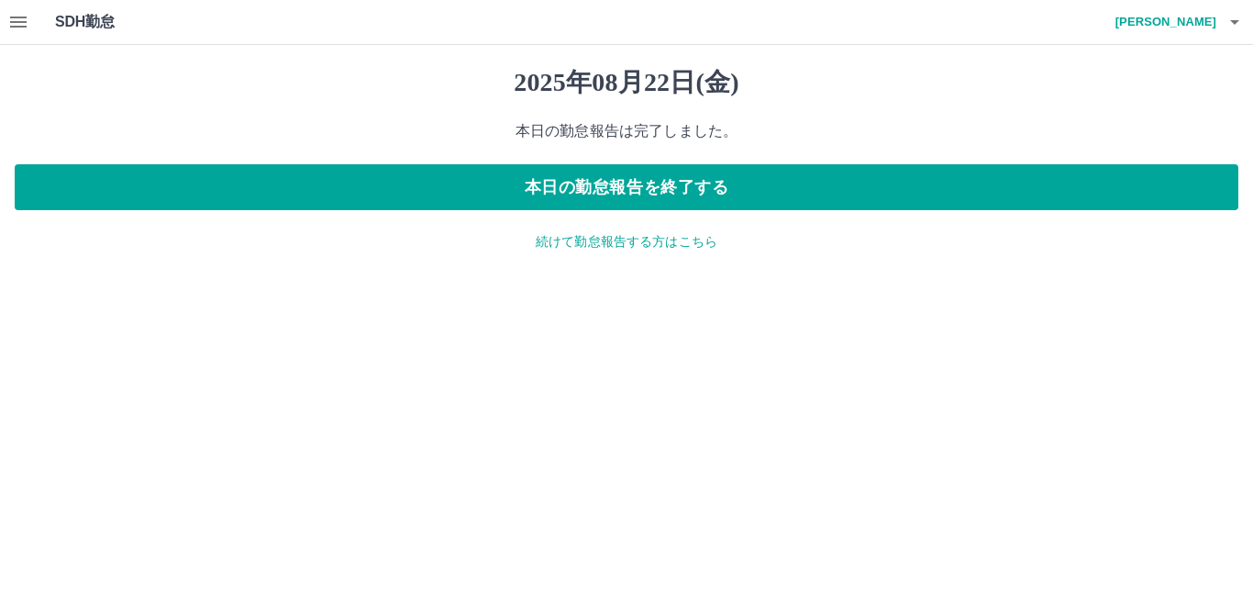
click at [1244, 20] on icon "button" at bounding box center [1235, 22] width 22 height 22
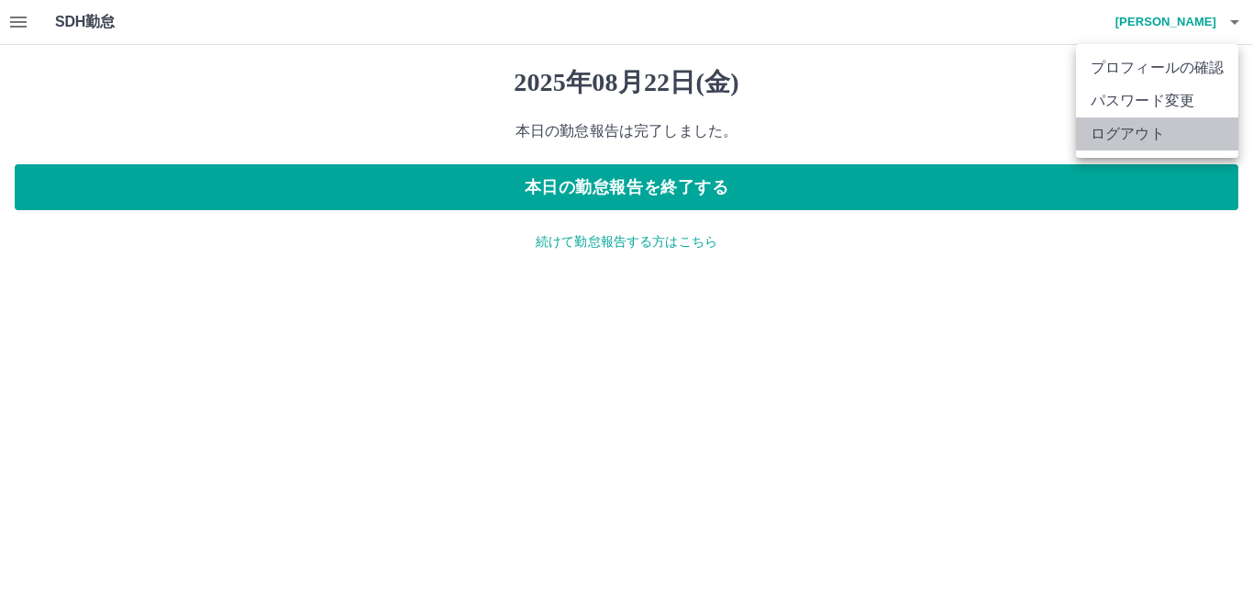
click at [1193, 130] on li "ログアウト" at bounding box center [1157, 133] width 162 height 33
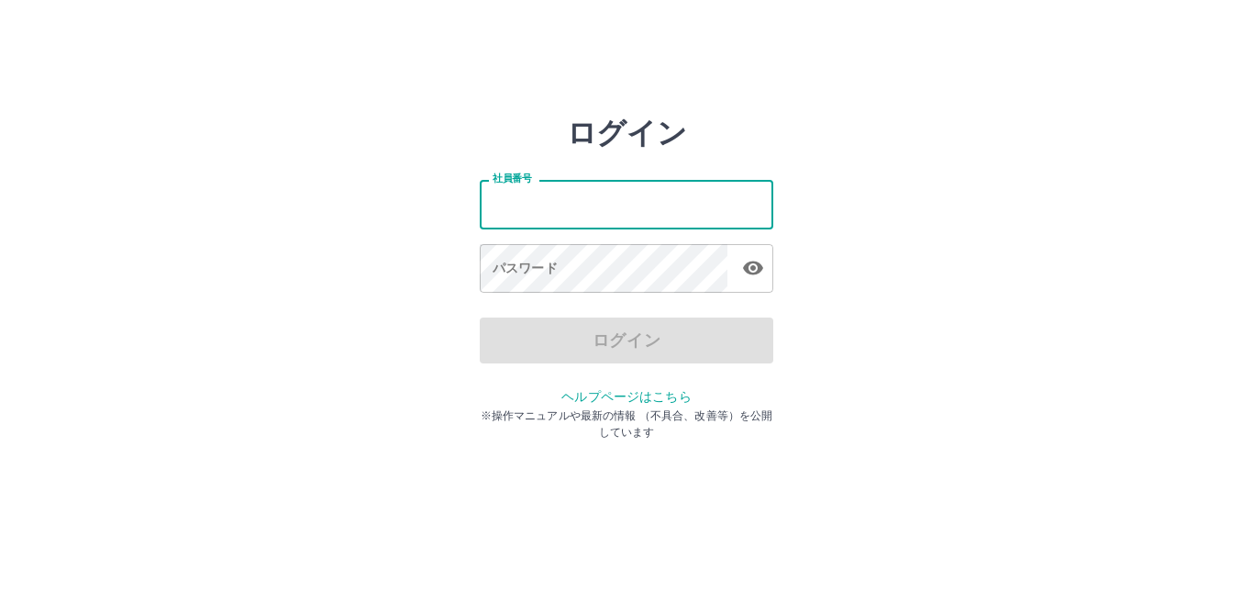
click at [596, 198] on input "社員番号" at bounding box center [627, 204] width 294 height 49
type input "*******"
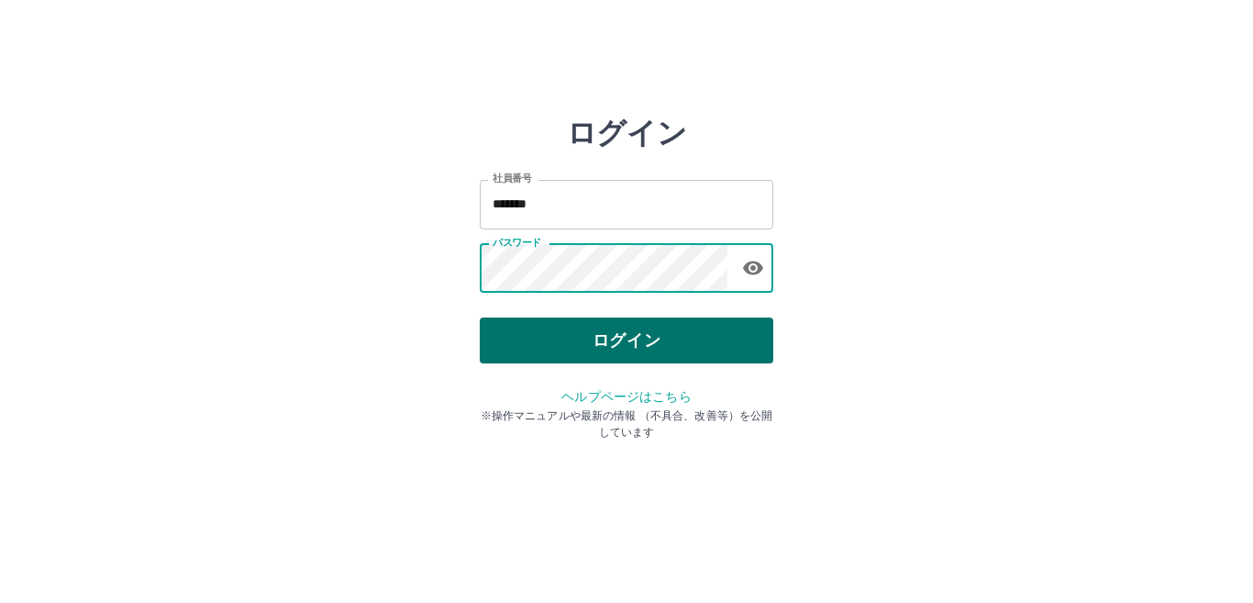
click at [599, 345] on button "ログイン" at bounding box center [627, 340] width 294 height 46
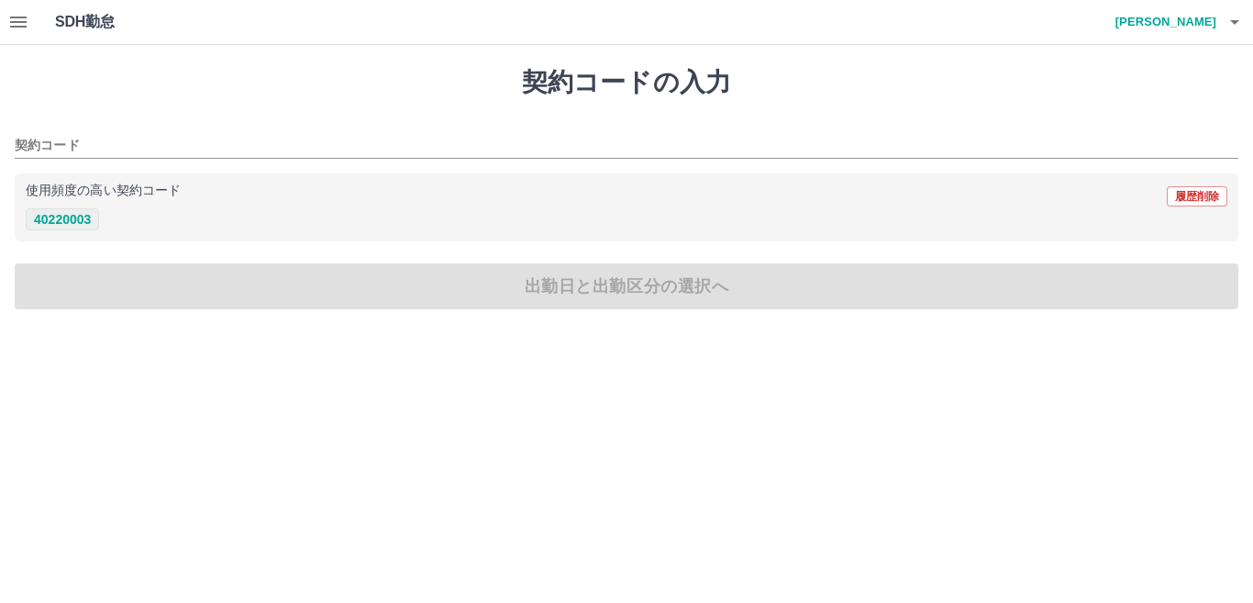
click at [72, 218] on button "40220003" at bounding box center [62, 219] width 73 height 22
type input "********"
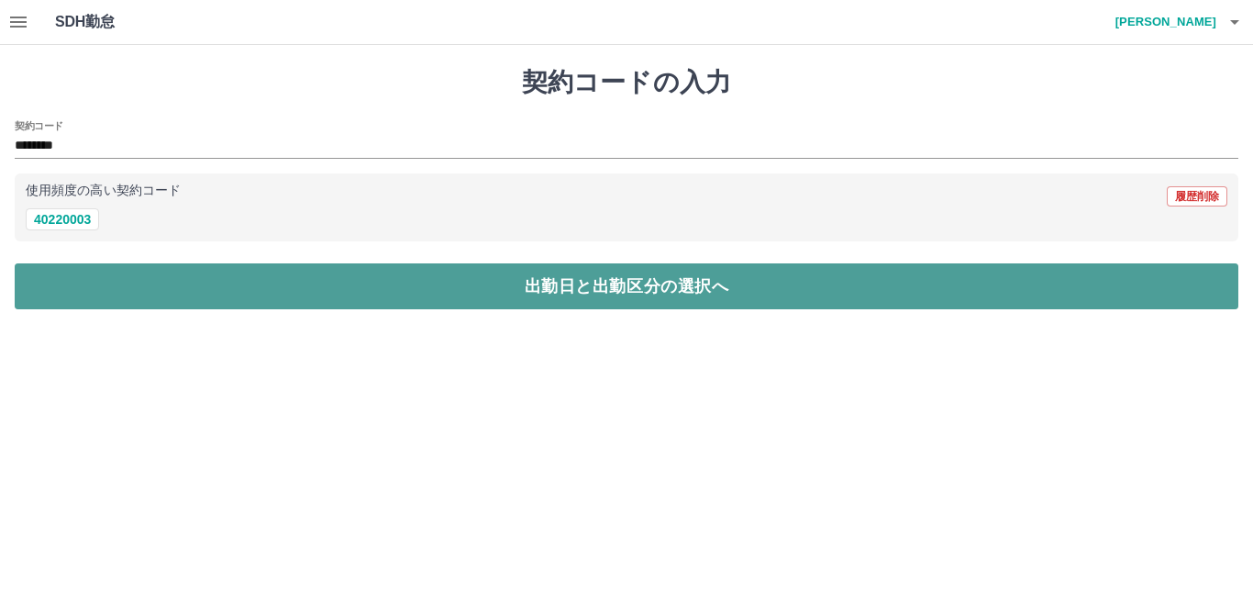
click at [589, 289] on button "出勤日と出勤区分の選択へ" at bounding box center [627, 286] width 1224 height 46
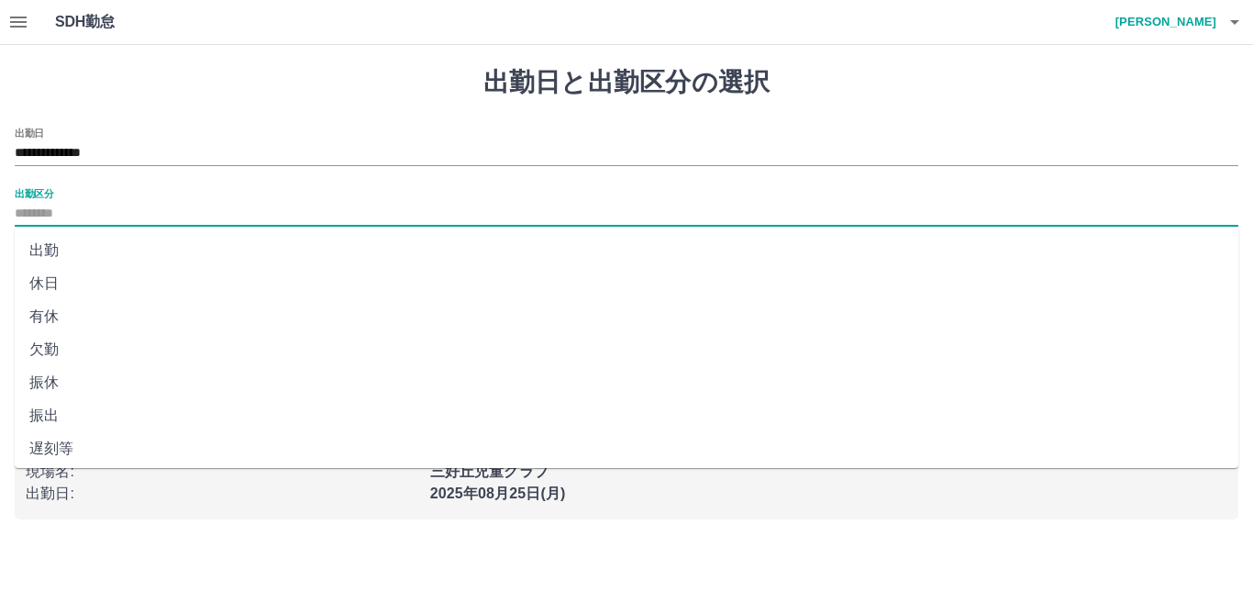
click at [34, 210] on input "出勤区分" at bounding box center [627, 214] width 1224 height 23
click at [49, 252] on li "出勤" at bounding box center [627, 250] width 1224 height 33
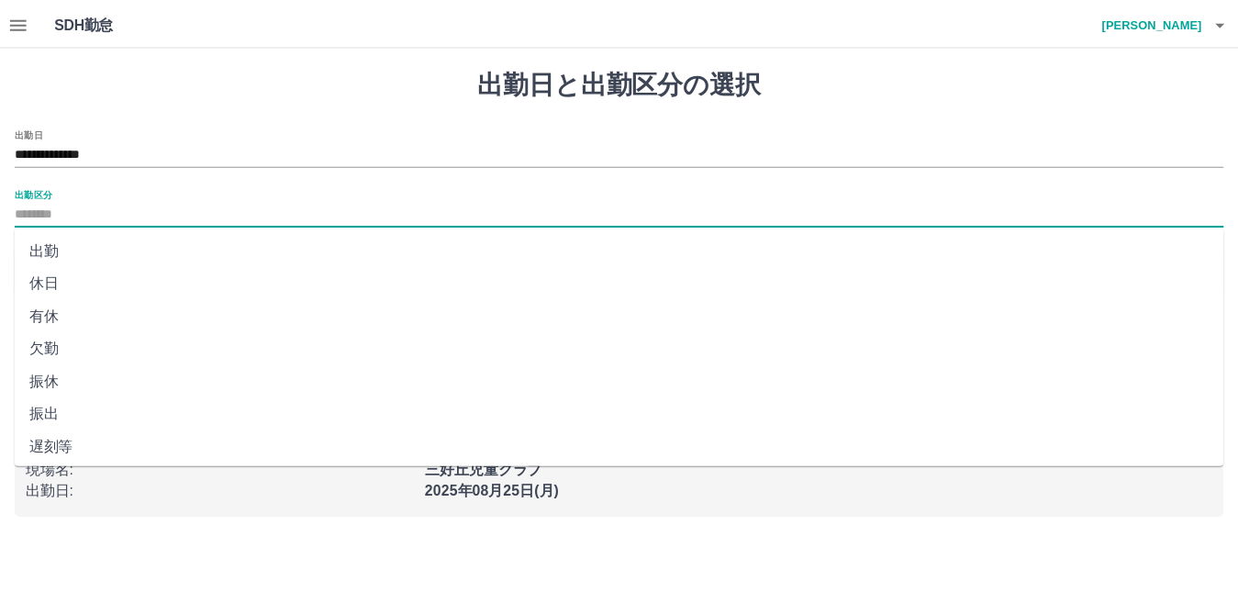
type input "**"
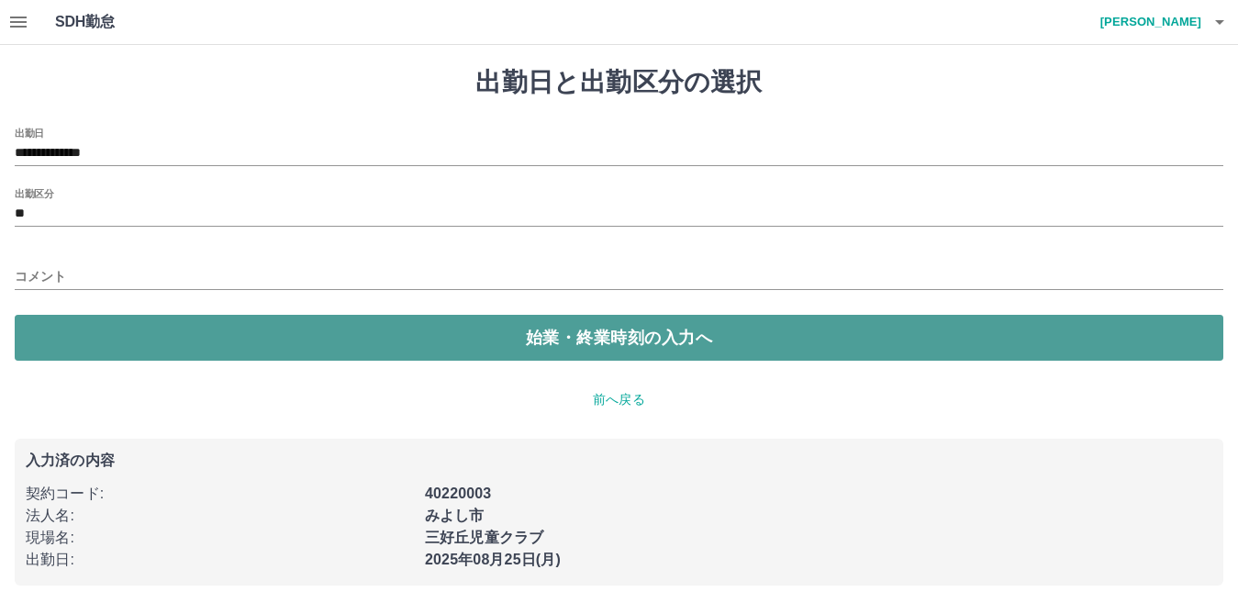
click at [482, 346] on button "始業・終業時刻の入力へ" at bounding box center [619, 338] width 1208 height 46
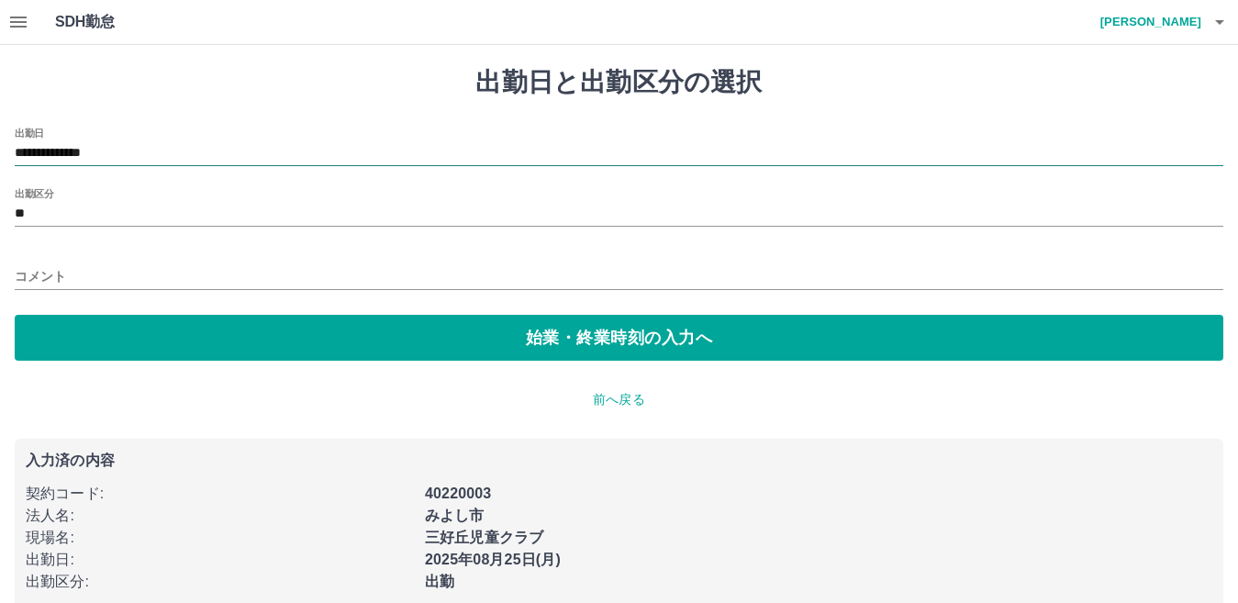
click at [131, 150] on input "**********" at bounding box center [619, 153] width 1208 height 23
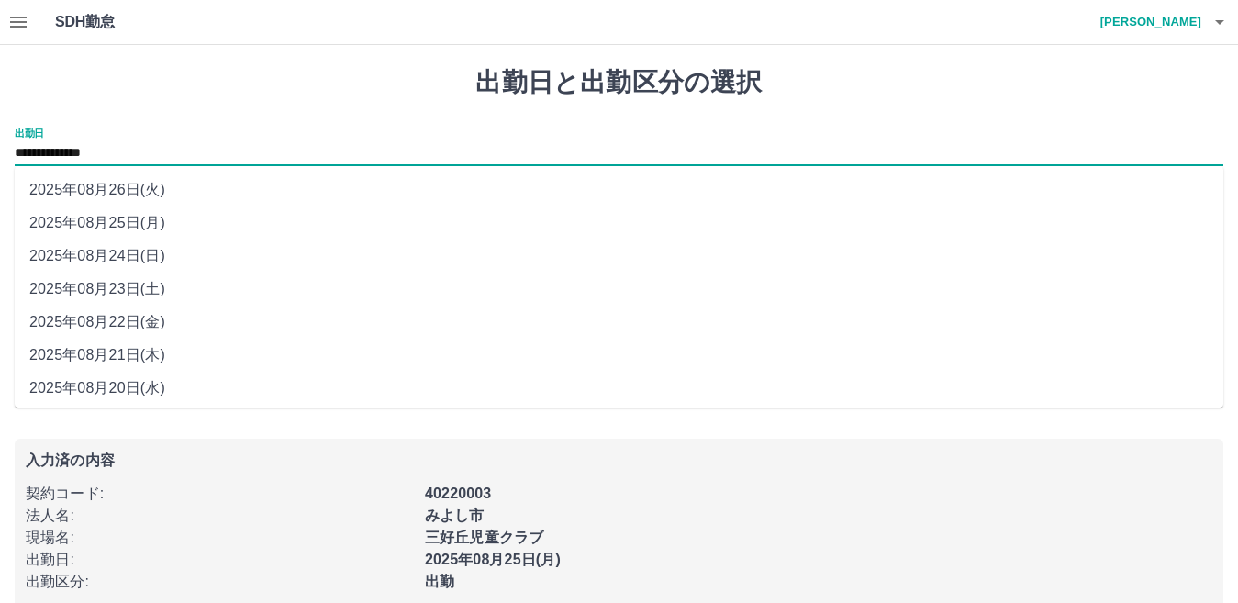
click at [161, 325] on li "2025年08月22日(金)" at bounding box center [619, 322] width 1208 height 33
type input "**********"
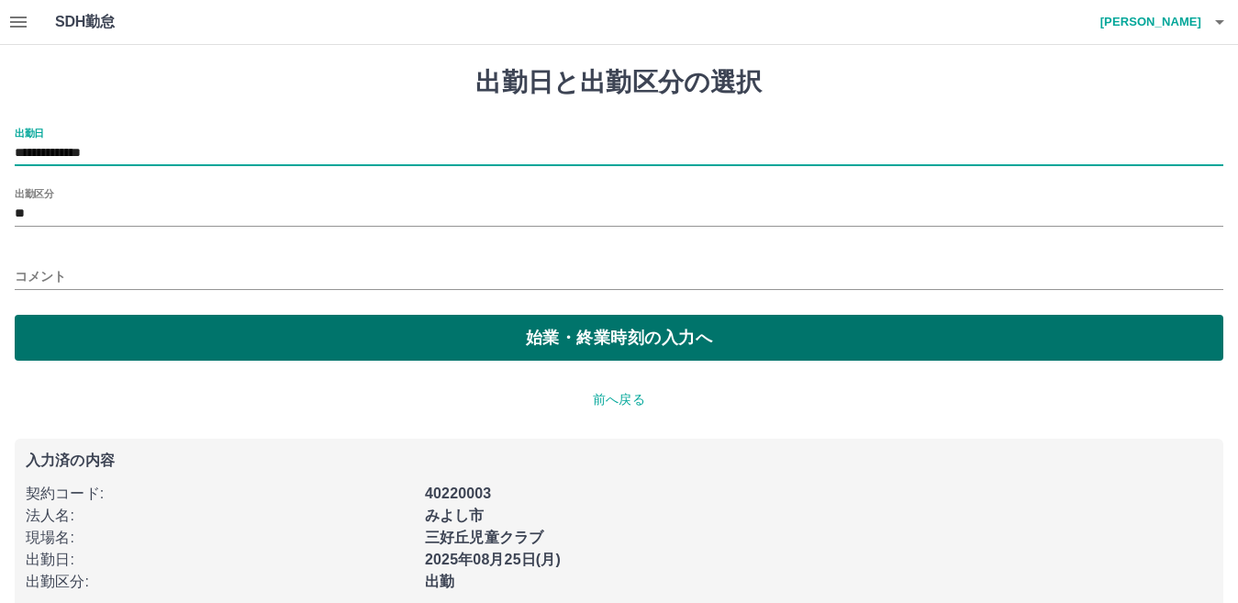
click at [207, 346] on button "始業・終業時刻の入力へ" at bounding box center [619, 338] width 1208 height 46
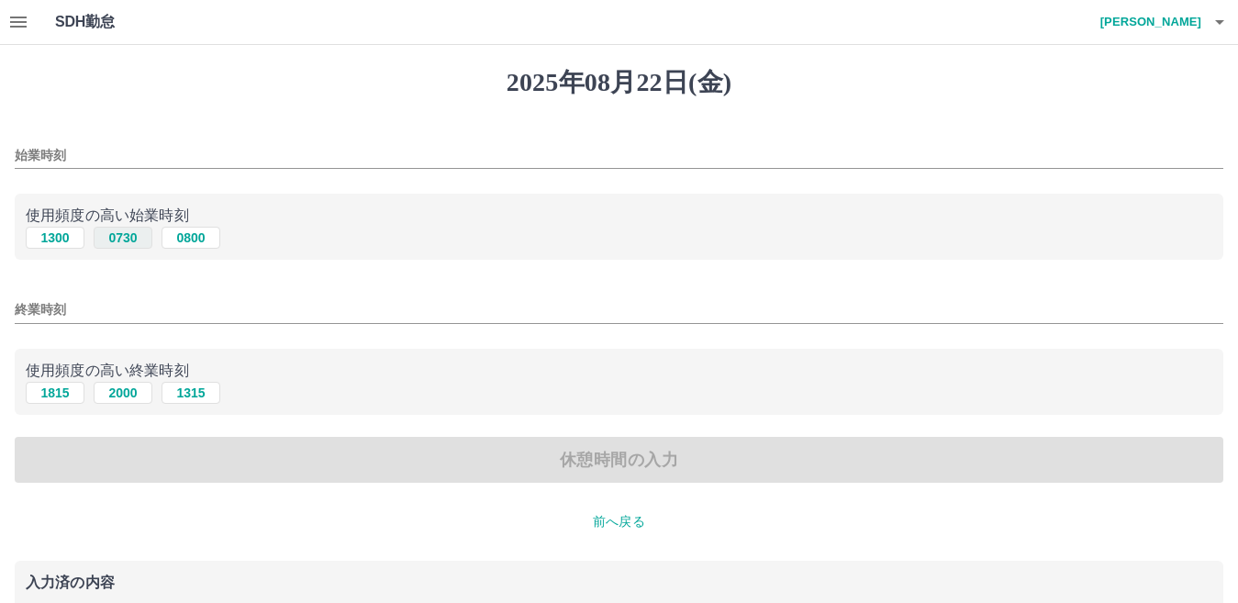
click at [123, 242] on button "0730" at bounding box center [123, 238] width 59 height 22
type input "****"
click at [191, 393] on button "1315" at bounding box center [190, 393] width 59 height 22
type input "****"
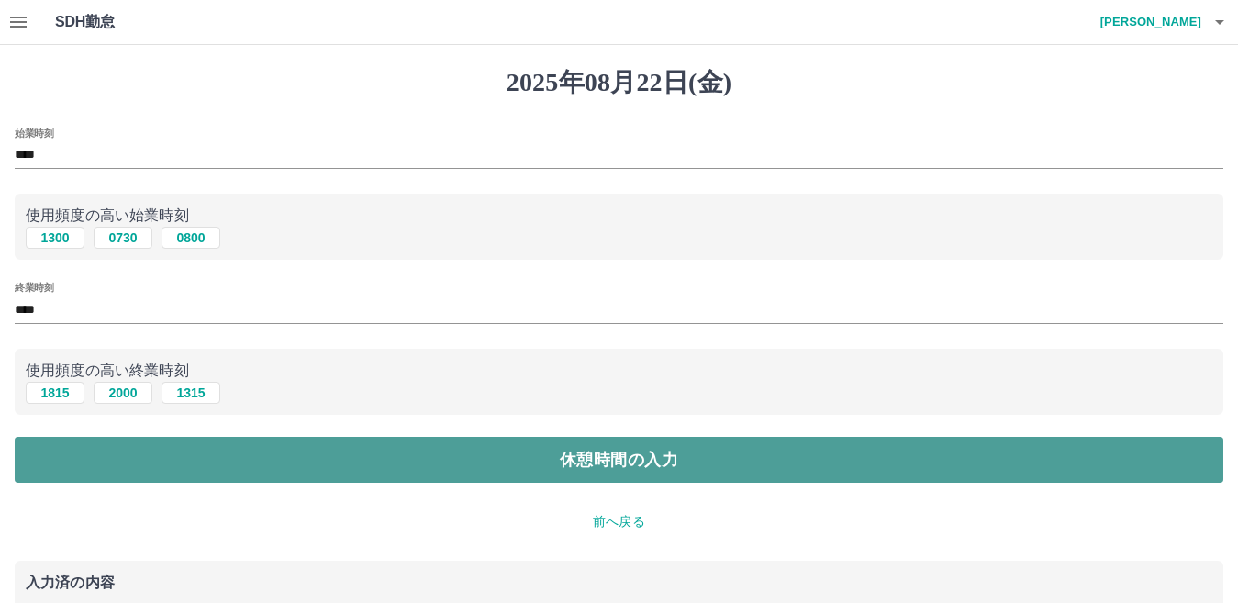
click at [334, 470] on button "休憩時間の入力" at bounding box center [619, 460] width 1208 height 46
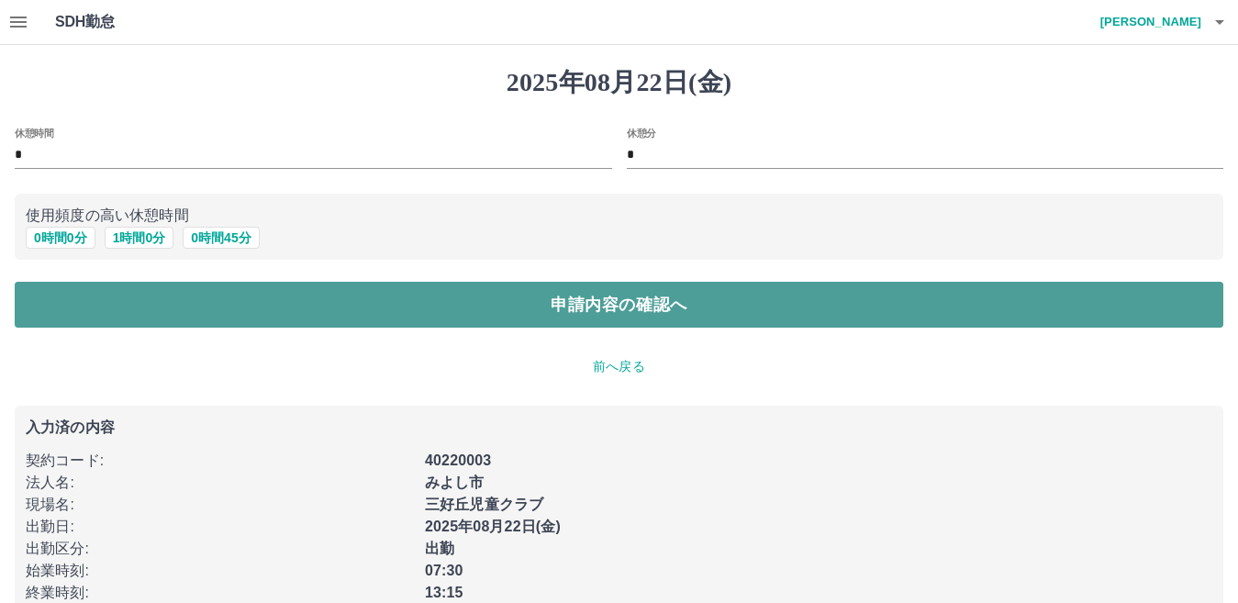
click at [717, 306] on button "申請内容の確認へ" at bounding box center [619, 305] width 1208 height 46
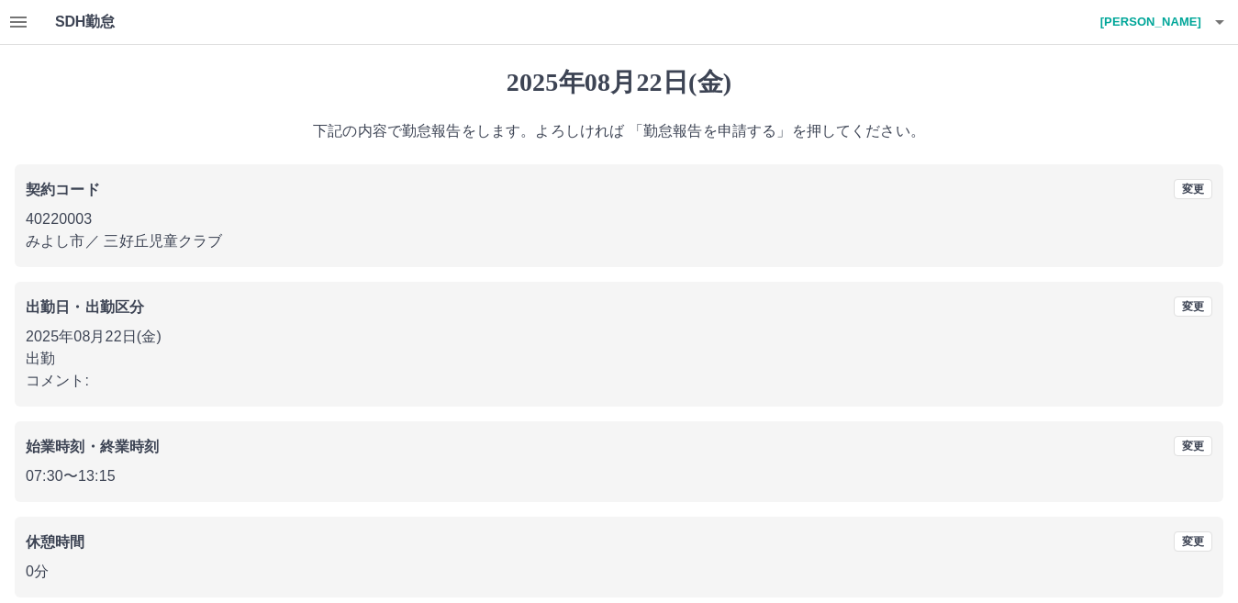
scroll to position [84, 0]
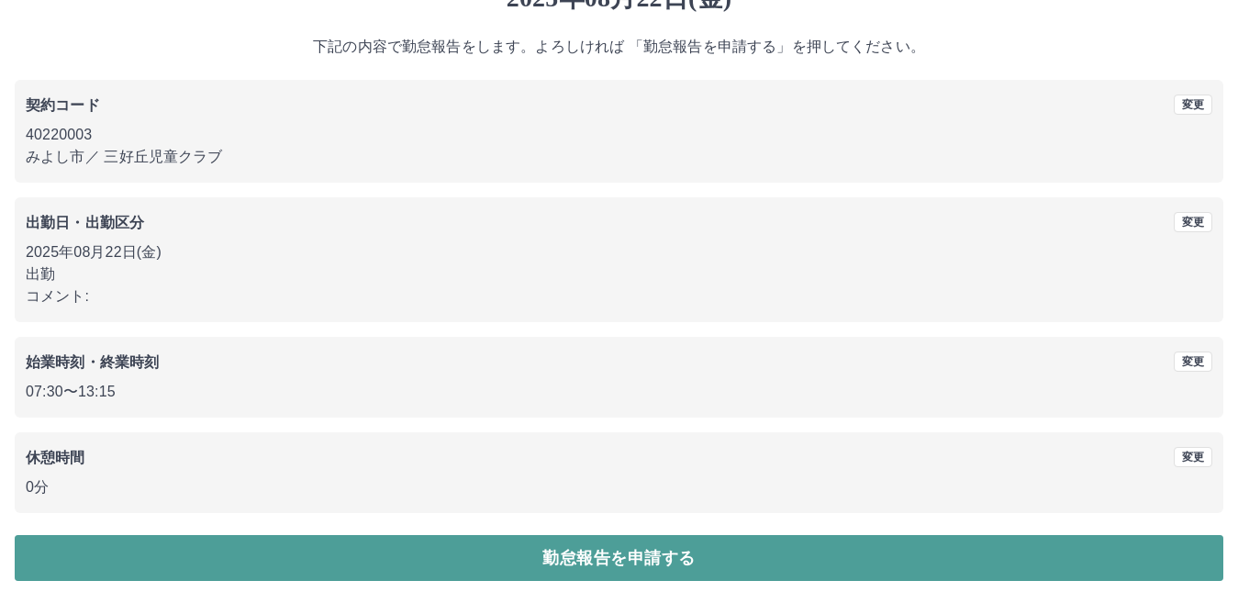
click at [739, 550] on button "勤怠報告を申請する" at bounding box center [619, 558] width 1208 height 46
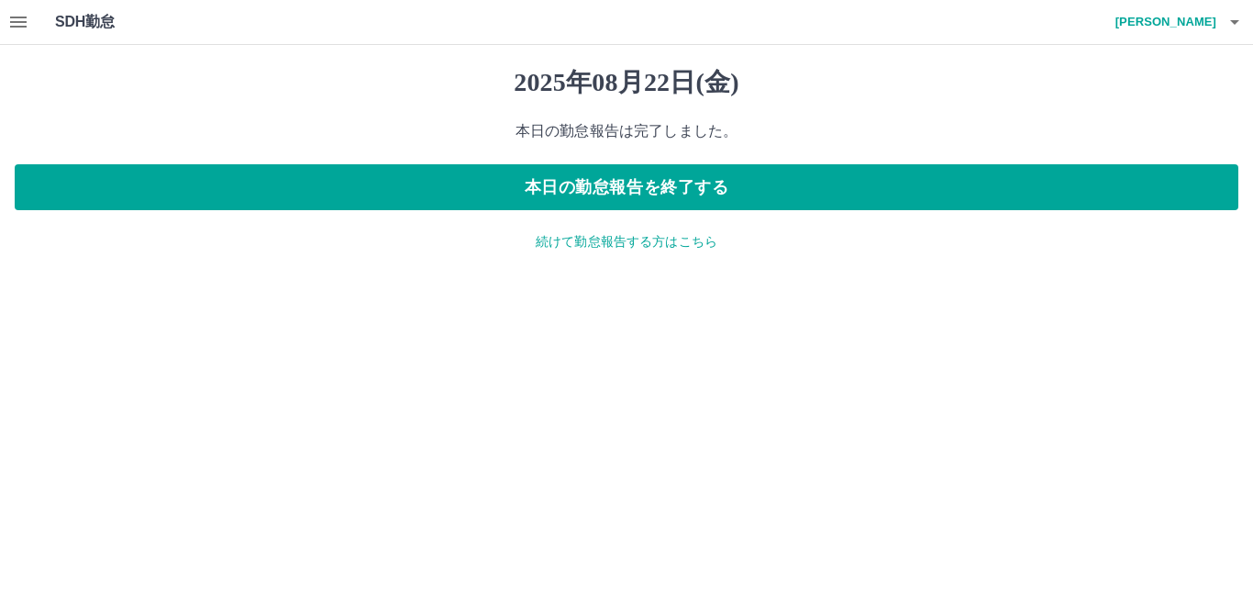
click at [1238, 17] on icon "button" at bounding box center [1235, 22] width 22 height 22
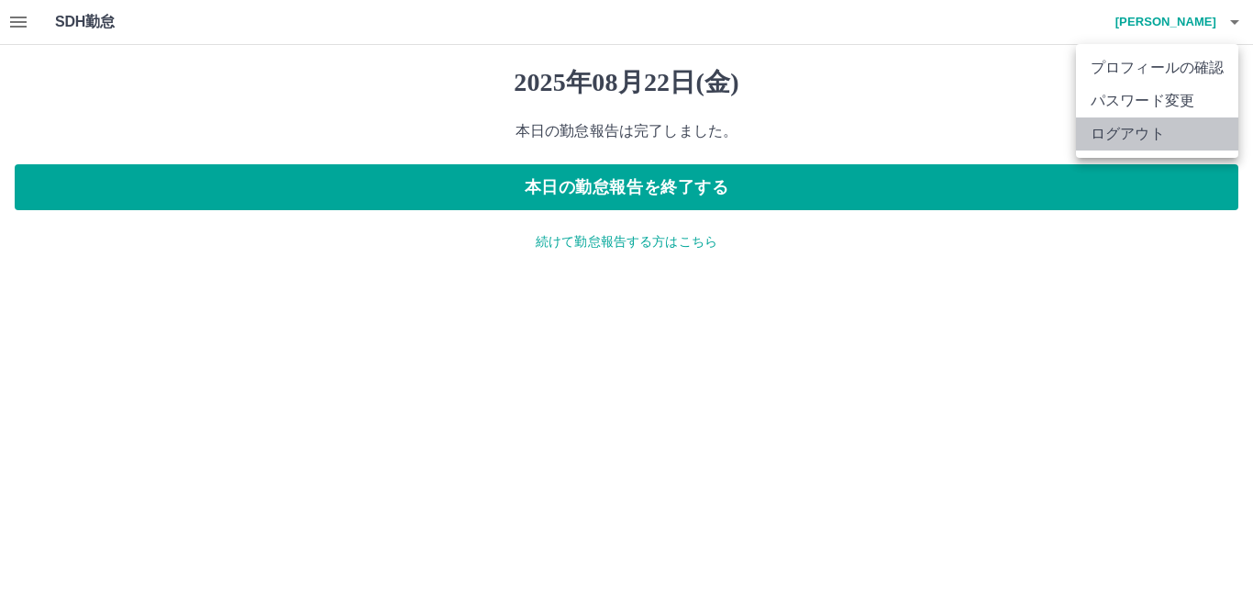
click at [1164, 132] on li "ログアウト" at bounding box center [1157, 133] width 162 height 33
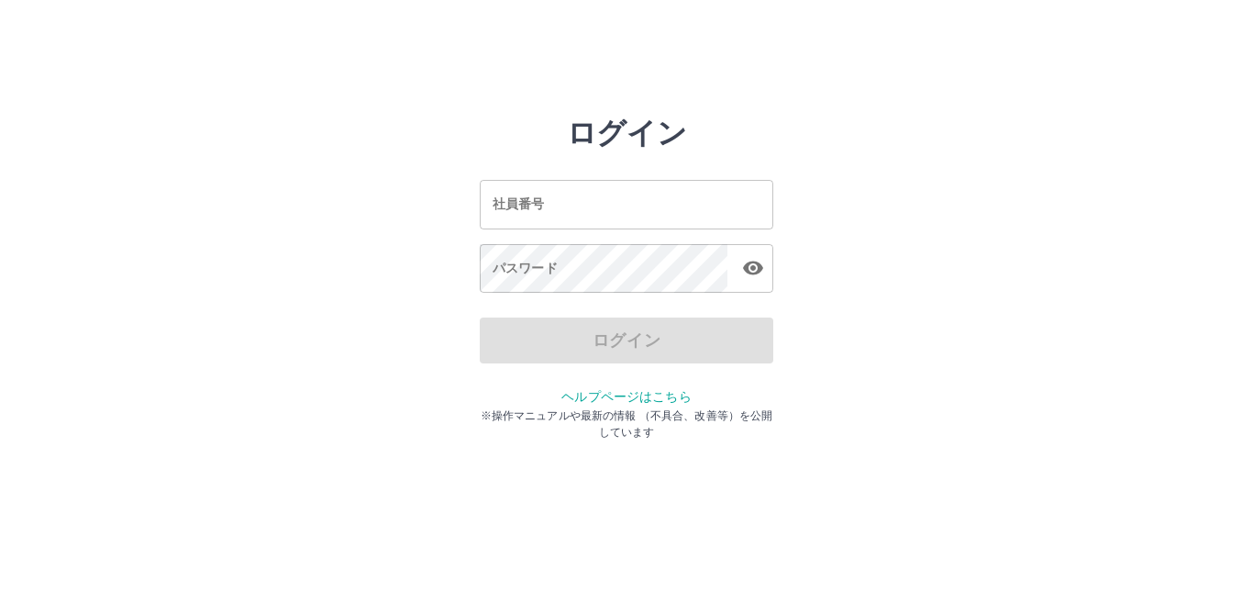
click at [622, 207] on input "社員番号" at bounding box center [627, 204] width 294 height 49
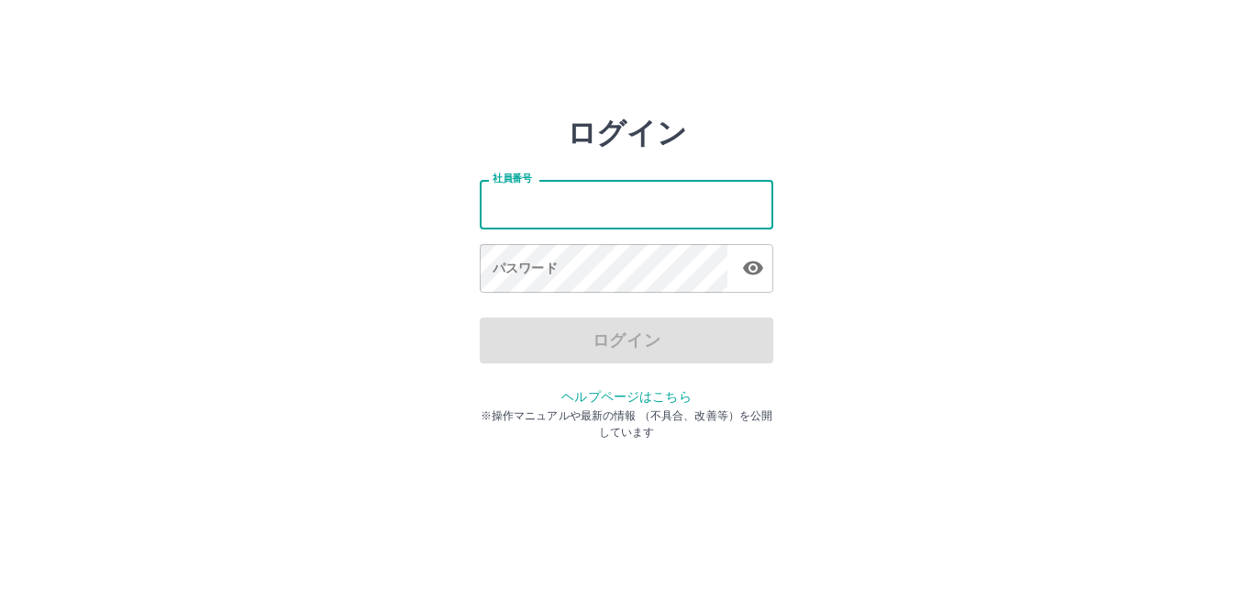
type input "*******"
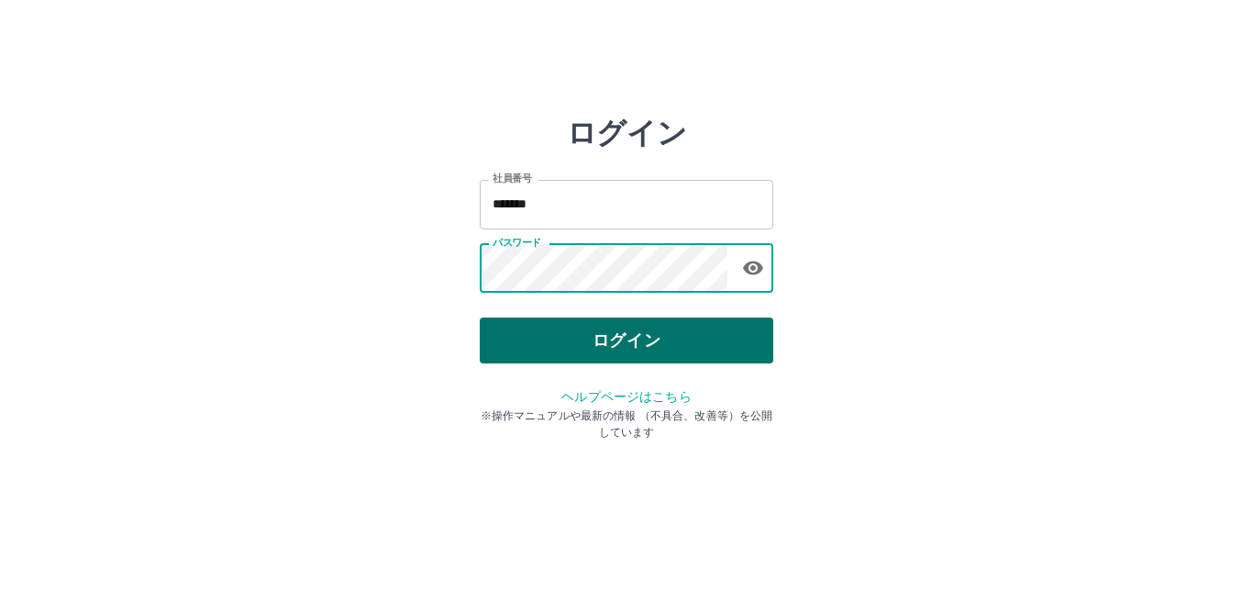
click at [673, 333] on button "ログイン" at bounding box center [627, 340] width 294 height 46
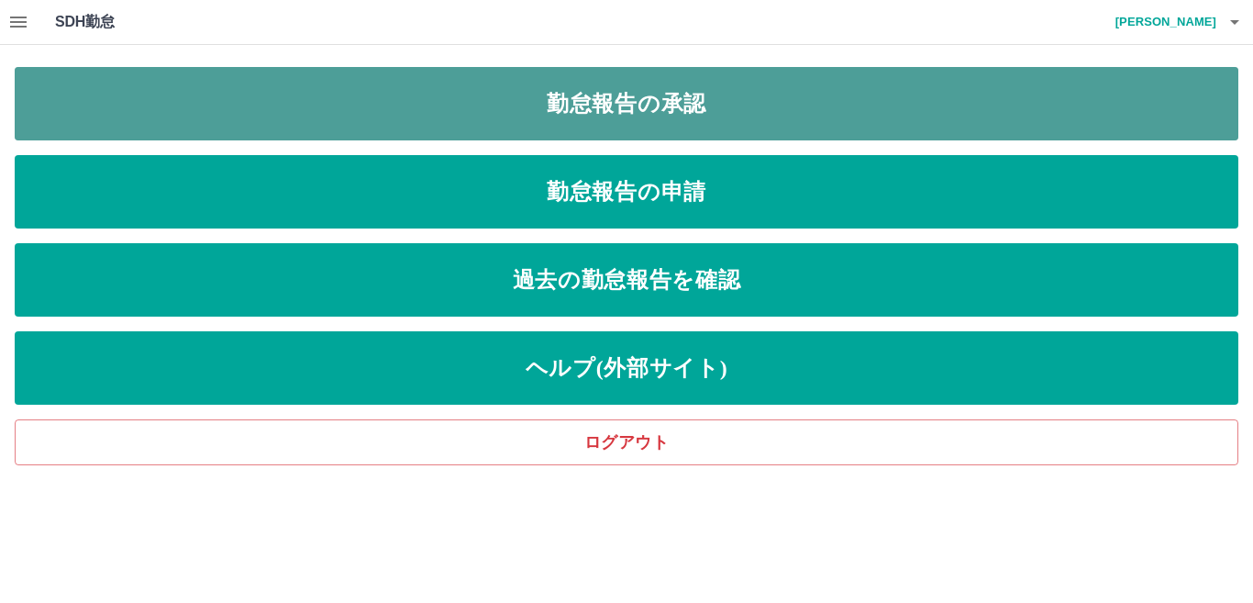
click at [608, 113] on link "勤怠報告の承認" at bounding box center [627, 103] width 1224 height 73
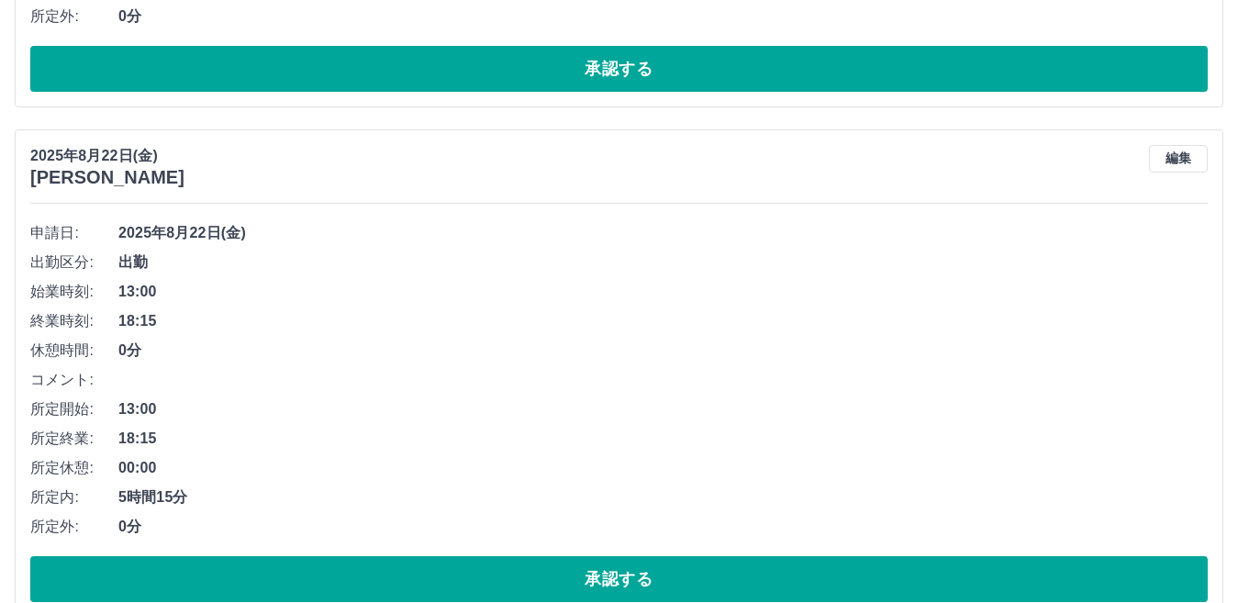
scroll to position [1651, 0]
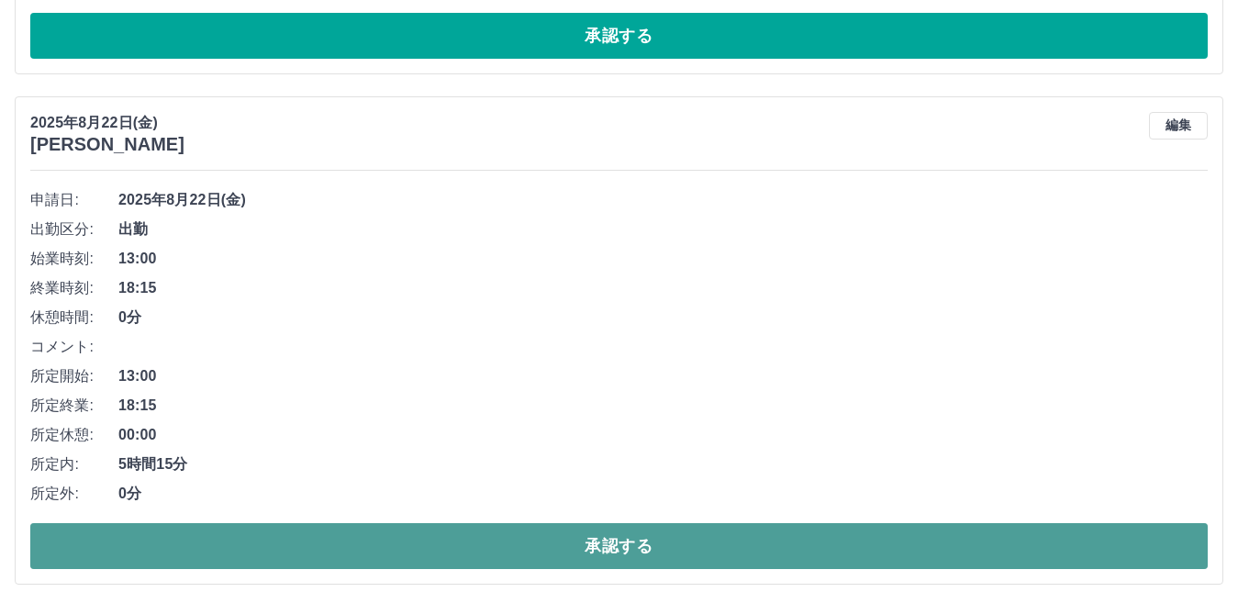
click at [679, 557] on button "承認する" at bounding box center [618, 546] width 1177 height 46
click at [331, 539] on button "承認する" at bounding box center [618, 546] width 1177 height 46
